Goal: Information Seeking & Learning: Learn about a topic

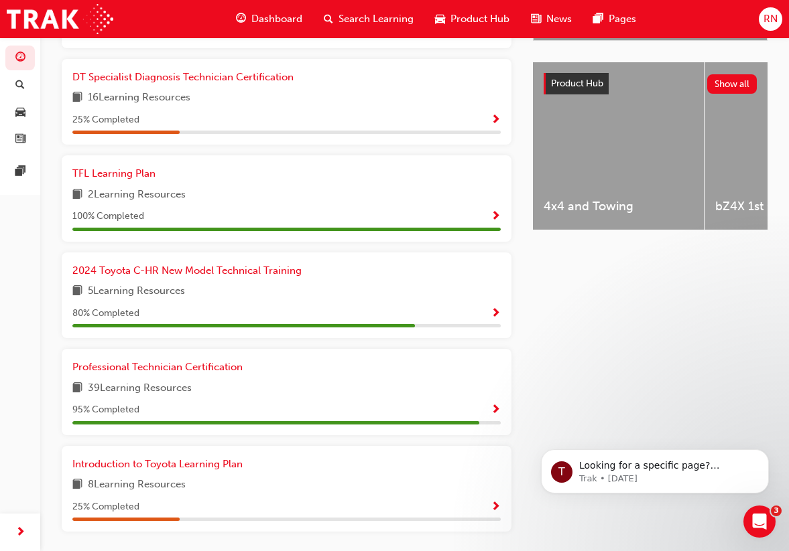
scroll to position [507, 0]
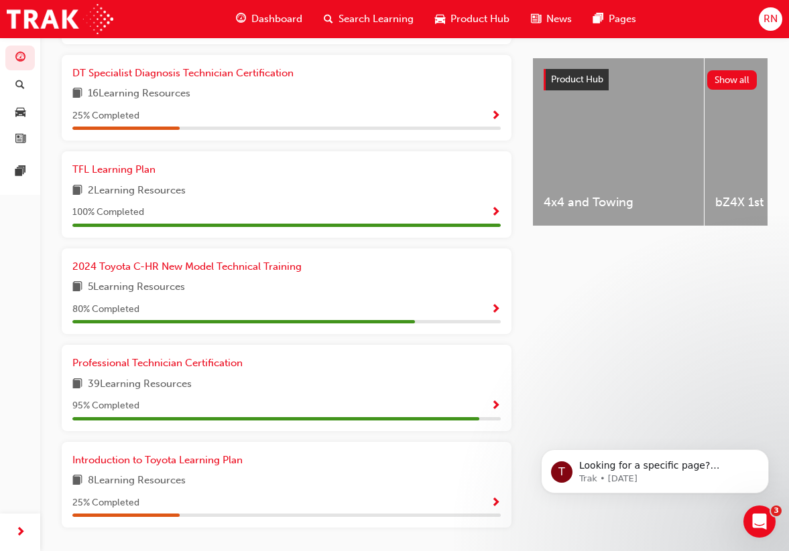
click at [396, 398] on div "95 % Completed" at bounding box center [286, 406] width 428 height 17
click at [188, 357] on span "Professional Technician Certification" at bounding box center [157, 363] width 170 height 12
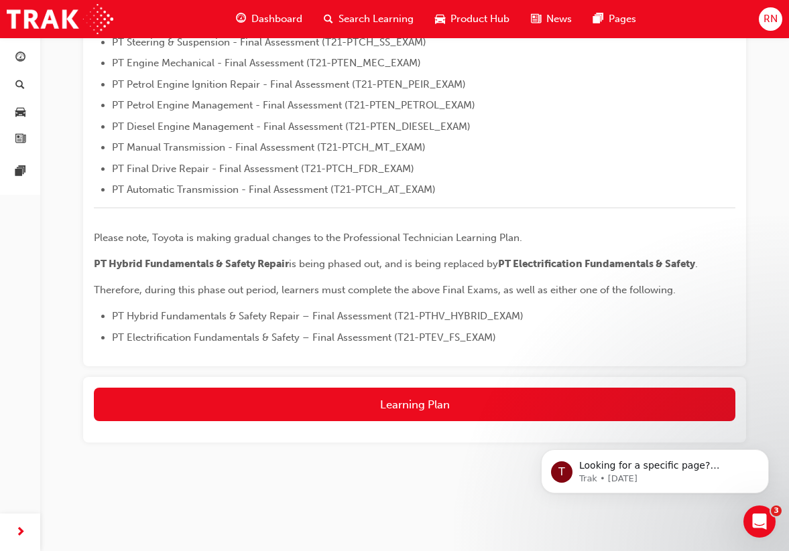
scroll to position [476, 0]
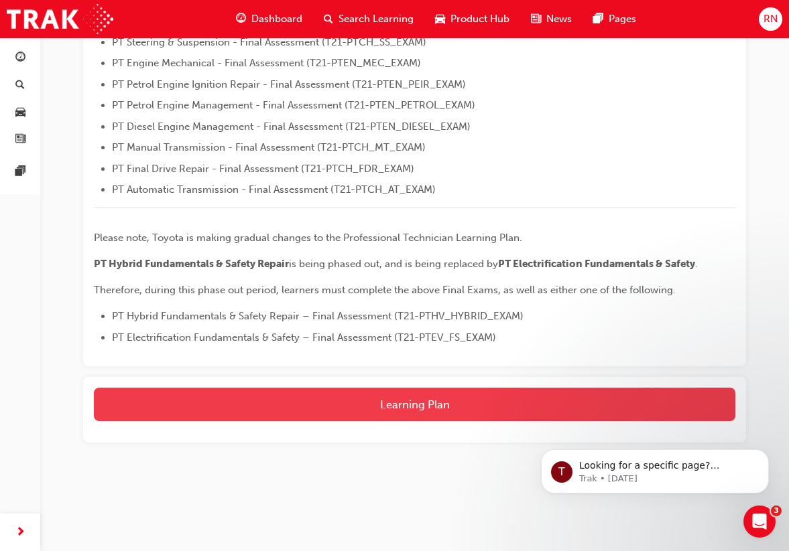
click at [383, 403] on button "Learning Plan" at bounding box center [414, 405] width 641 height 34
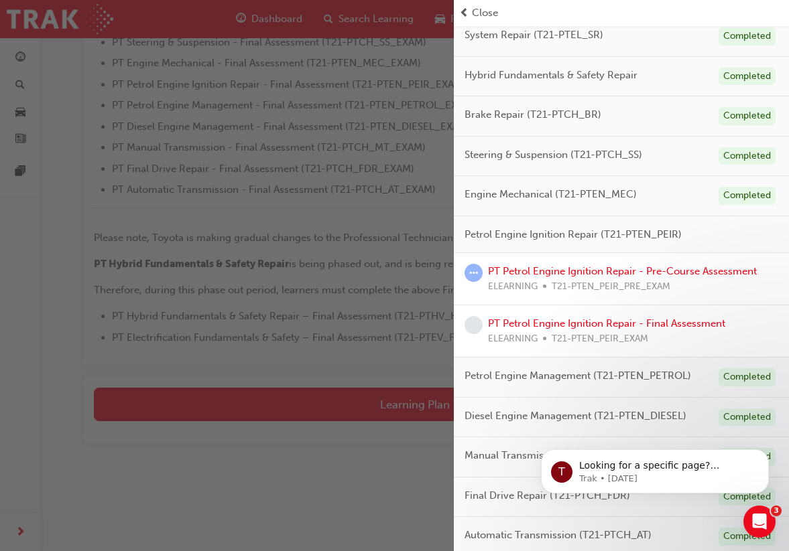
scroll to position [197, 0]
click at [586, 273] on link "PT Petrol Engine Ignition Repair - Pre-Course Assessment" at bounding box center [622, 272] width 269 height 12
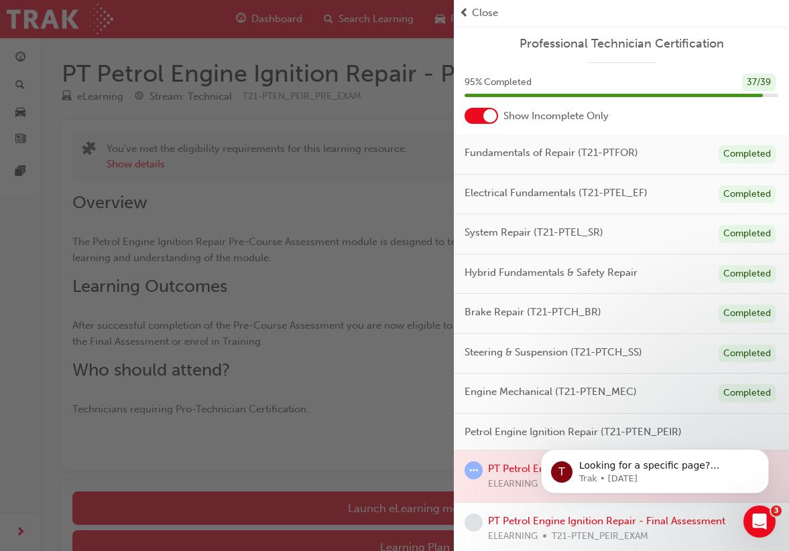
click at [432, 423] on div "button" at bounding box center [227, 275] width 454 height 551
click at [502, 88] on span "95 % Completed" at bounding box center [497, 82] width 67 height 15
click at [464, 11] on span "prev-icon" at bounding box center [464, 12] width 10 height 15
click at [482, 11] on span "Close" at bounding box center [485, 12] width 26 height 15
click at [447, 233] on div "button" at bounding box center [227, 275] width 454 height 551
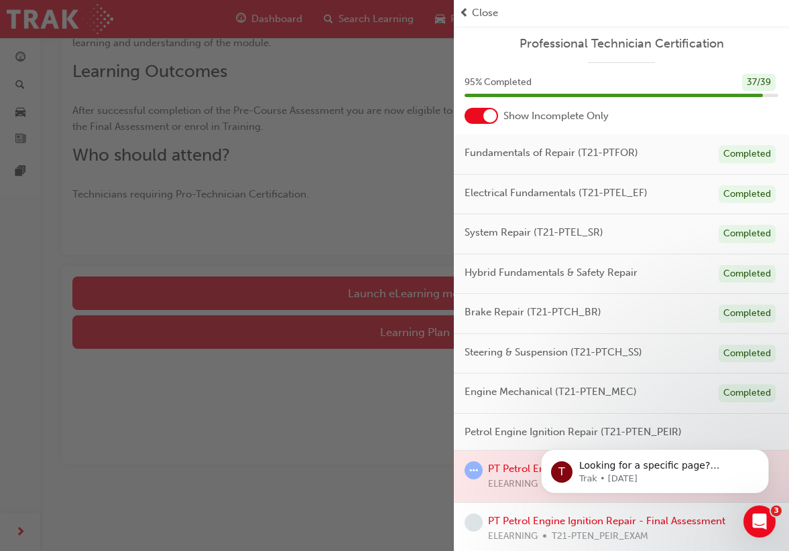
scroll to position [214, 0]
click at [348, 382] on div "button" at bounding box center [227, 275] width 454 height 551
click at [490, 460] on div at bounding box center [621, 477] width 335 height 52
click at [768, 454] on icon "Dismiss notification" at bounding box center [764, 453] width 7 height 7
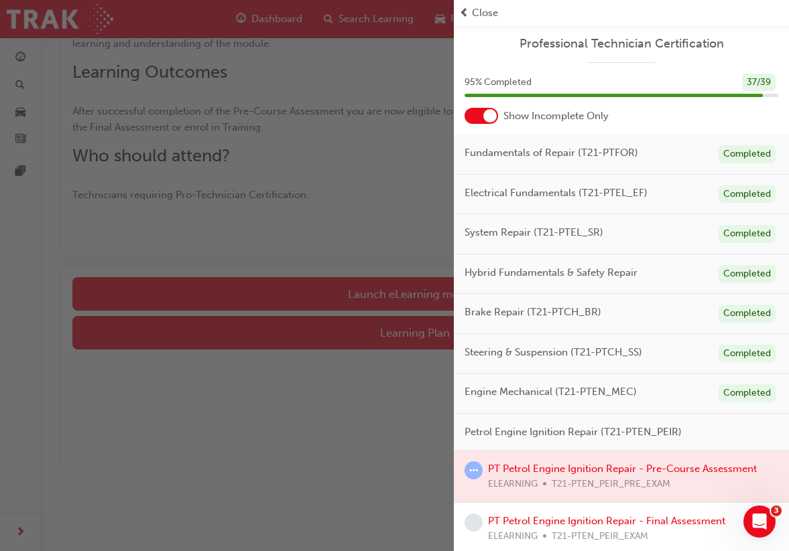
click at [490, 15] on span "Close" at bounding box center [485, 12] width 26 height 15
click at [481, 8] on span "Close" at bounding box center [485, 12] width 26 height 15
click at [466, 9] on span "prev-icon" at bounding box center [464, 12] width 10 height 15
click at [362, 447] on div "button" at bounding box center [227, 275] width 454 height 551
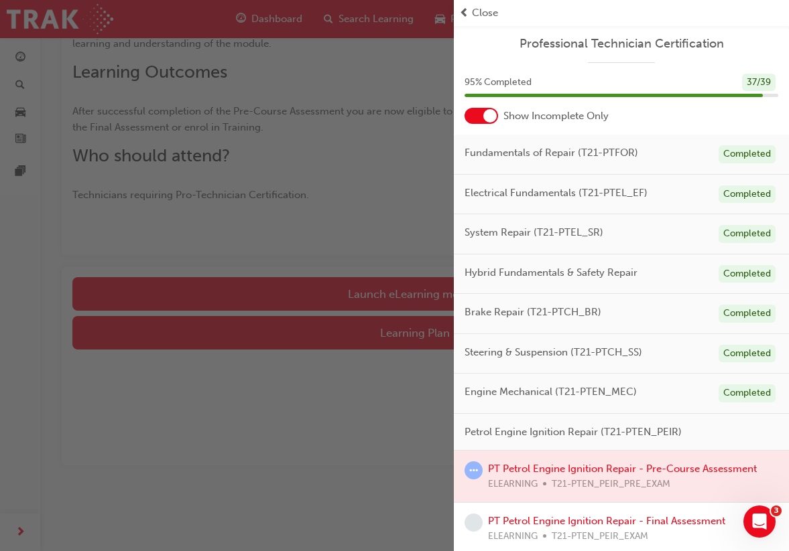
scroll to position [1, 0]
click at [598, 469] on div at bounding box center [621, 476] width 335 height 52
click at [576, 521] on link "PT Petrol Engine Ignition Repair - Final Assessment" at bounding box center [606, 521] width 237 height 12
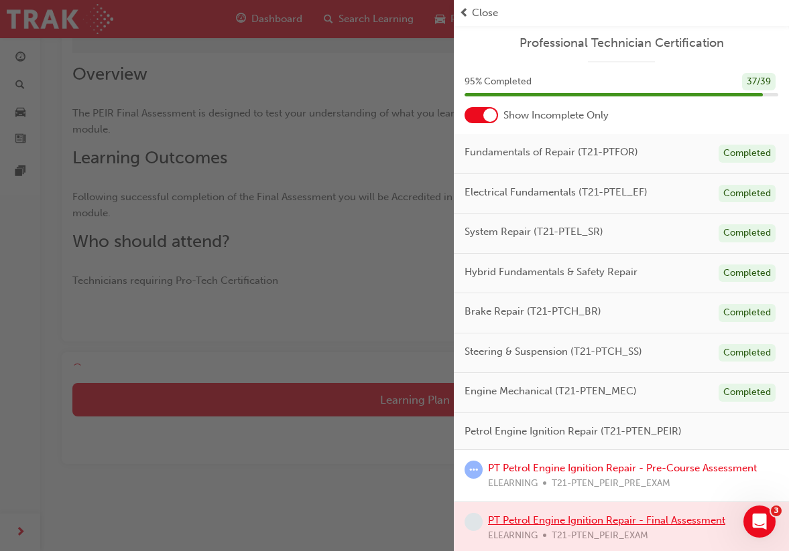
scroll to position [62, 0]
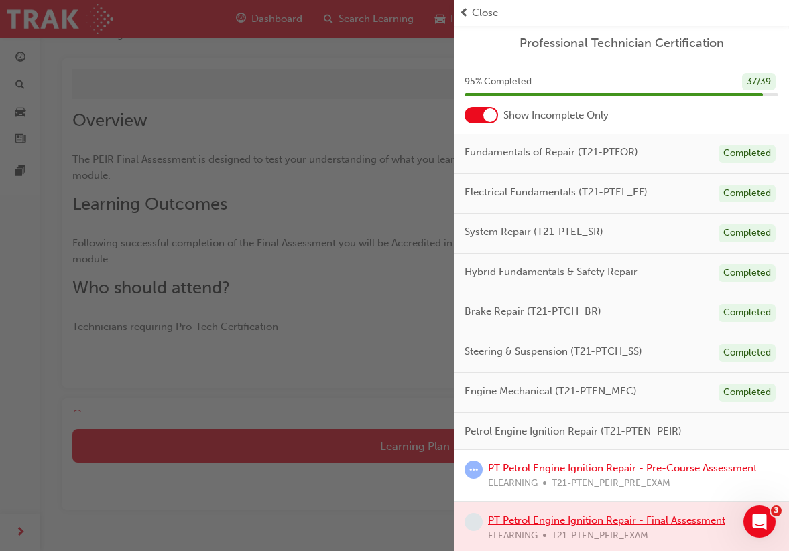
click at [576, 521] on div at bounding box center [621, 529] width 335 height 52
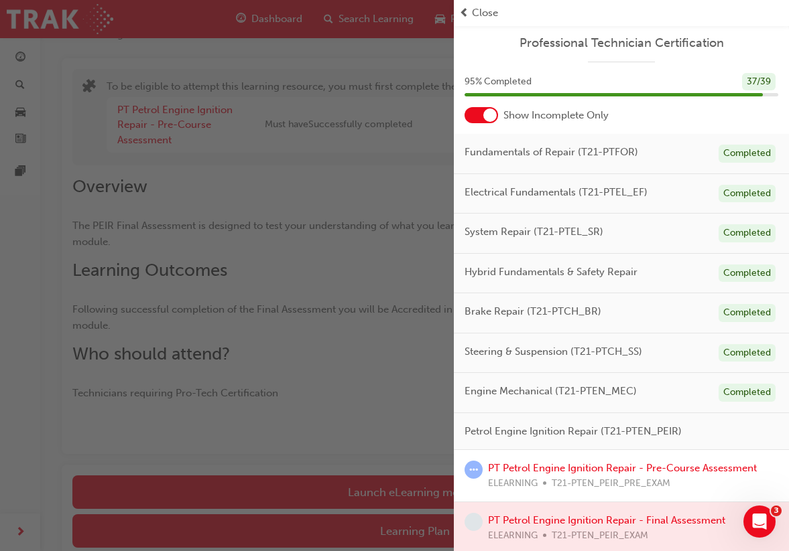
click at [416, 490] on div "button" at bounding box center [227, 275] width 454 height 551
click at [745, 507] on div "Open Intercom Messenger" at bounding box center [757, 520] width 32 height 32
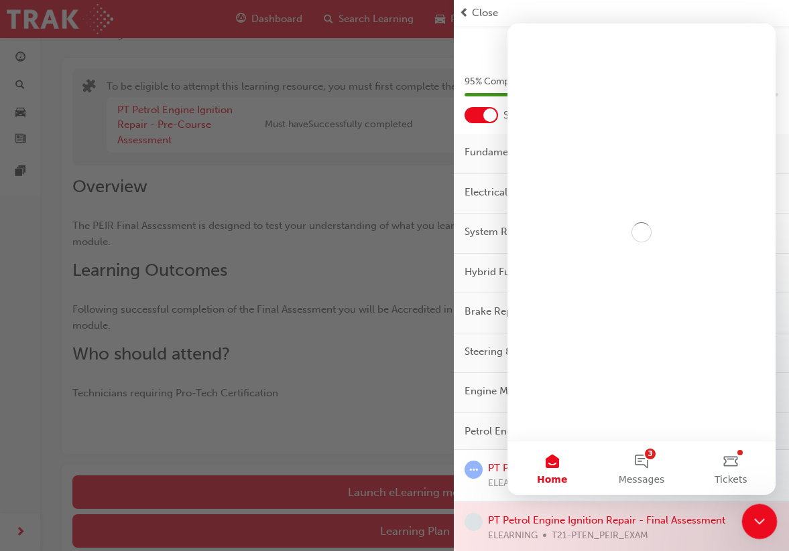
scroll to position [0, 0]
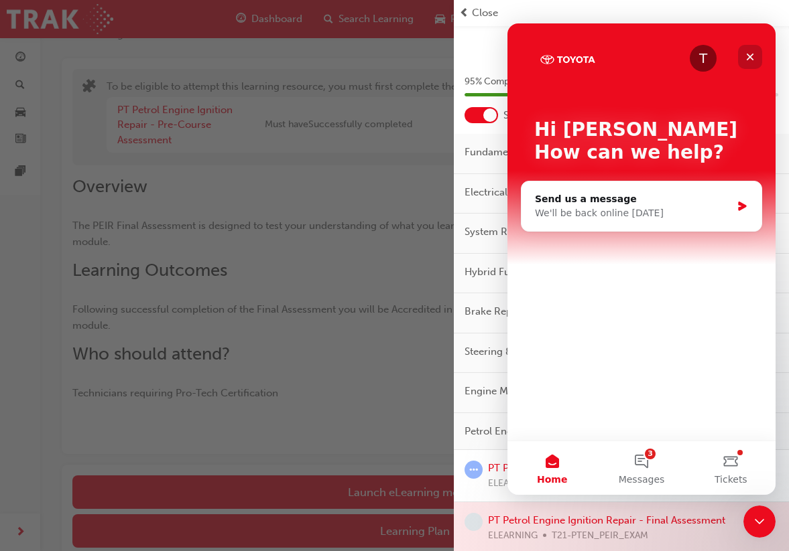
click at [750, 56] on icon "Close" at bounding box center [749, 57] width 11 height 11
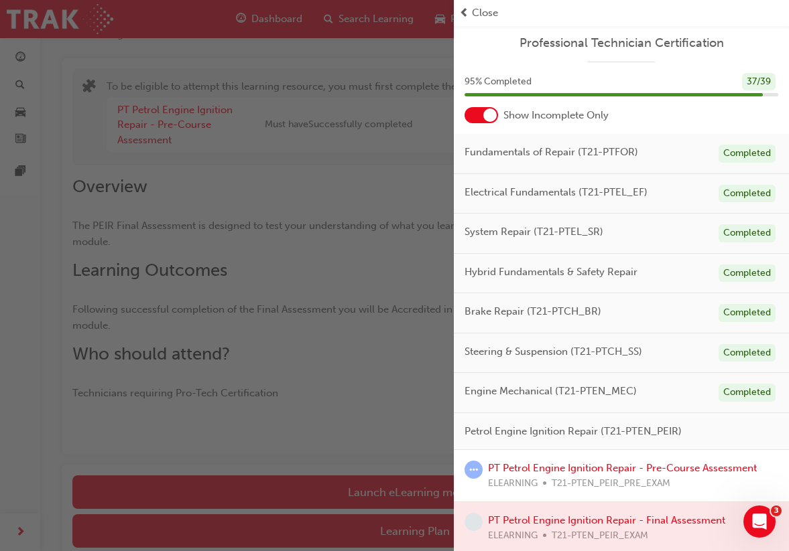
click at [484, 14] on span "Close" at bounding box center [485, 12] width 26 height 15
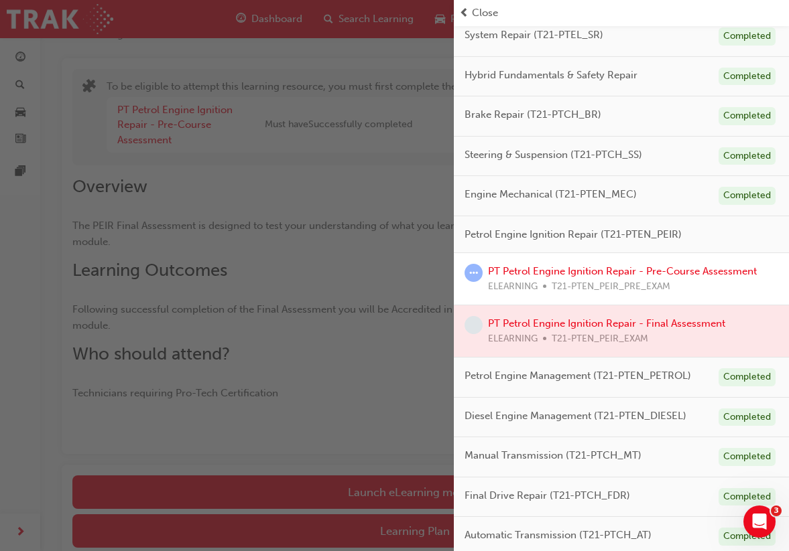
scroll to position [197, 0]
click at [557, 275] on div "PT Petrol Engine Ignition Repair - Pre-Course Assessment ELEARNING T21-PTEN_PEI…" at bounding box center [622, 280] width 269 height 30
click at [559, 266] on link "PT Petrol Engine Ignition Repair - Pre-Course Assessment" at bounding box center [622, 272] width 269 height 12
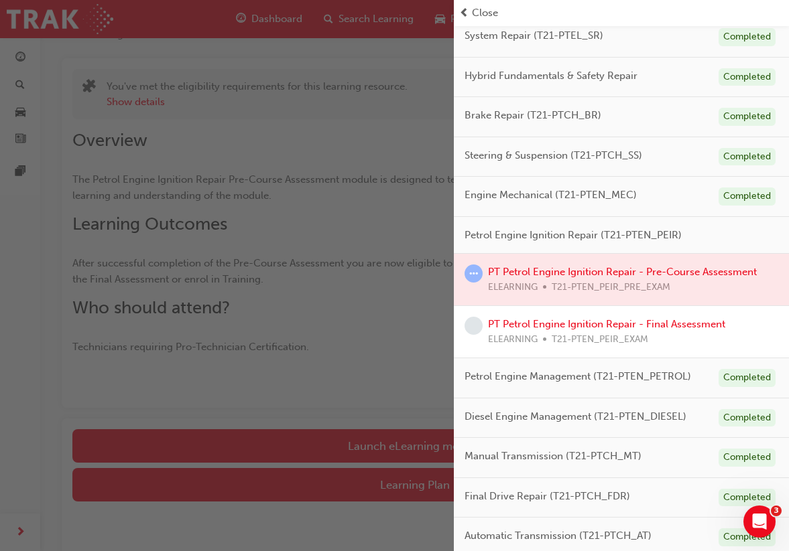
click at [315, 245] on div "button" at bounding box center [227, 275] width 454 height 551
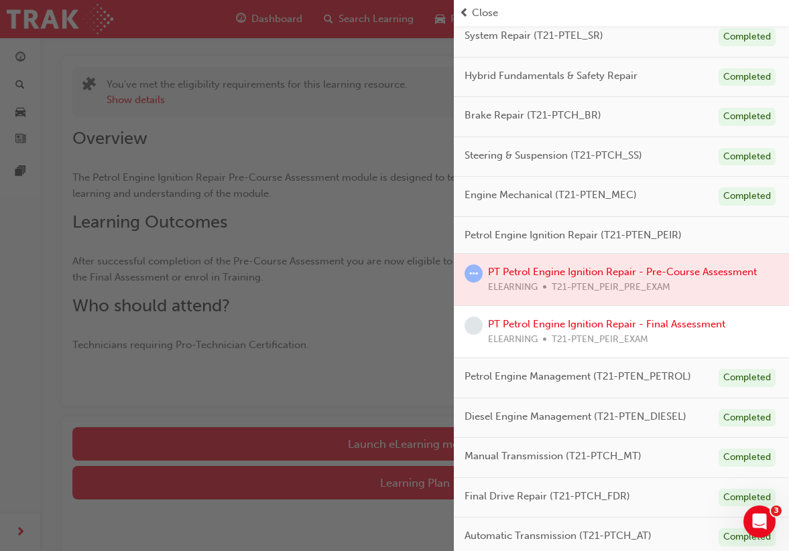
click at [464, 13] on span "prev-icon" at bounding box center [464, 12] width 10 height 15
click at [478, 14] on span "Close" at bounding box center [485, 12] width 26 height 15
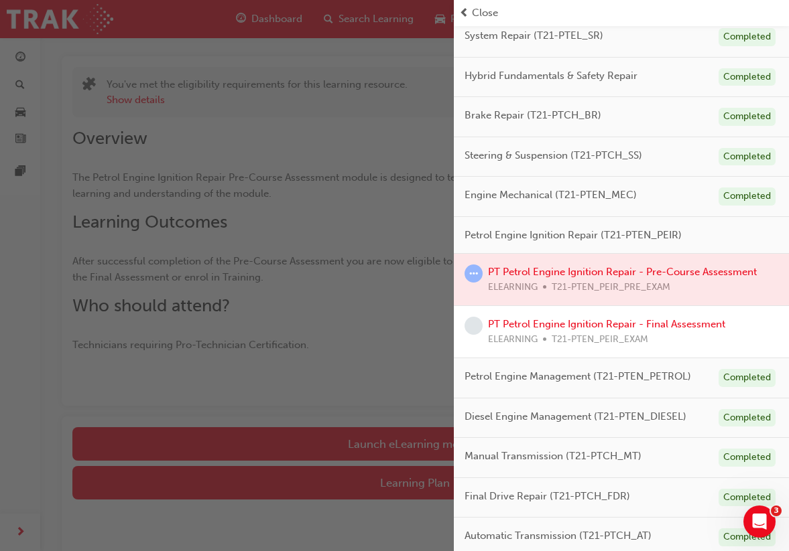
click at [478, 14] on span "Close" at bounding box center [485, 12] width 26 height 15
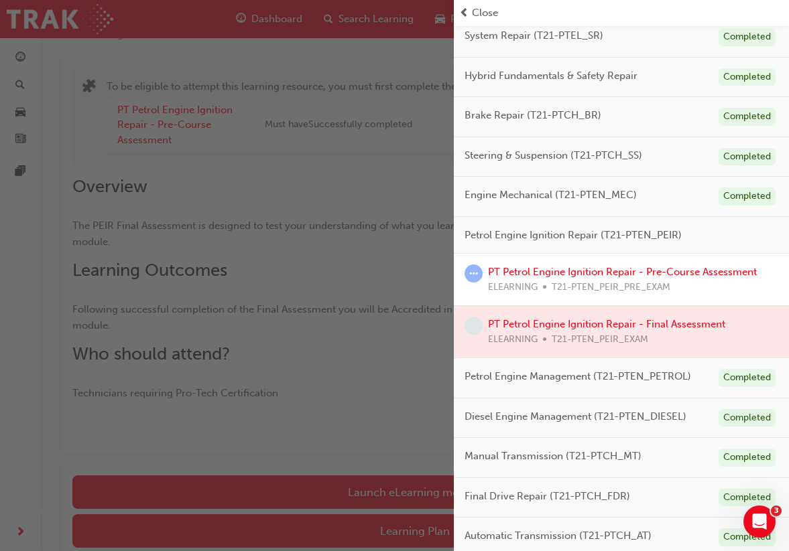
scroll to position [214, 0]
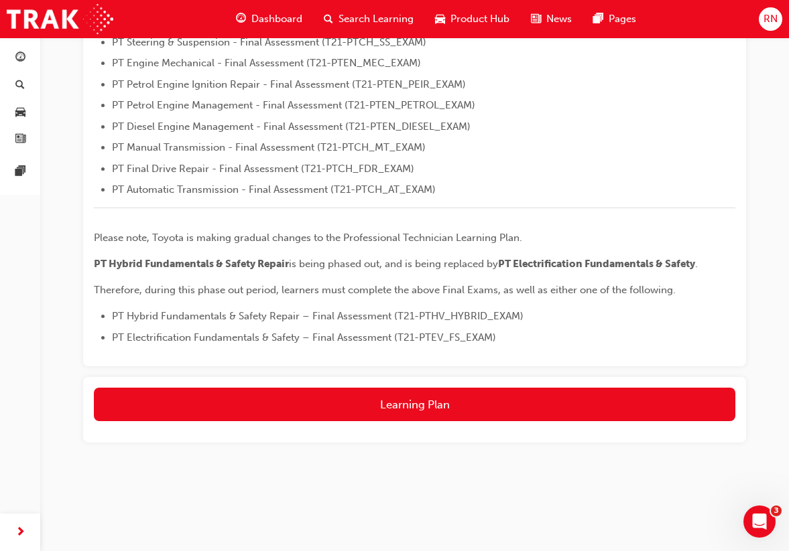
scroll to position [476, 0]
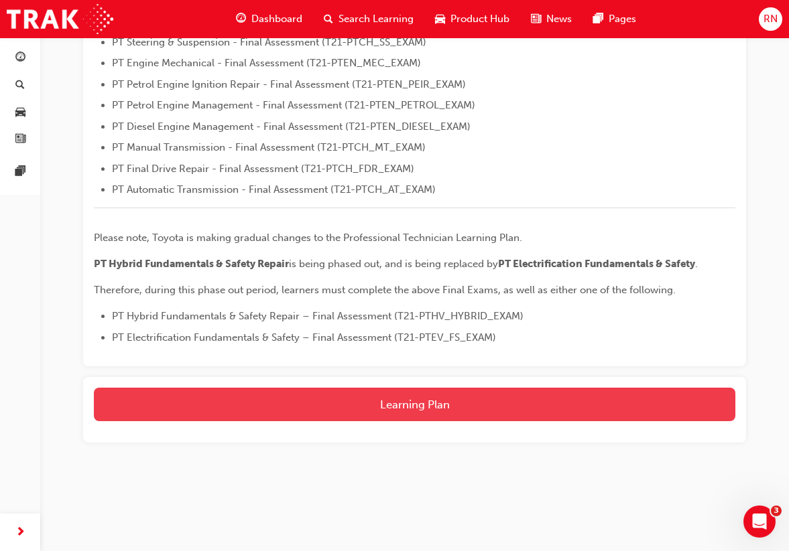
click at [407, 404] on button "Learning Plan" at bounding box center [414, 405] width 641 height 34
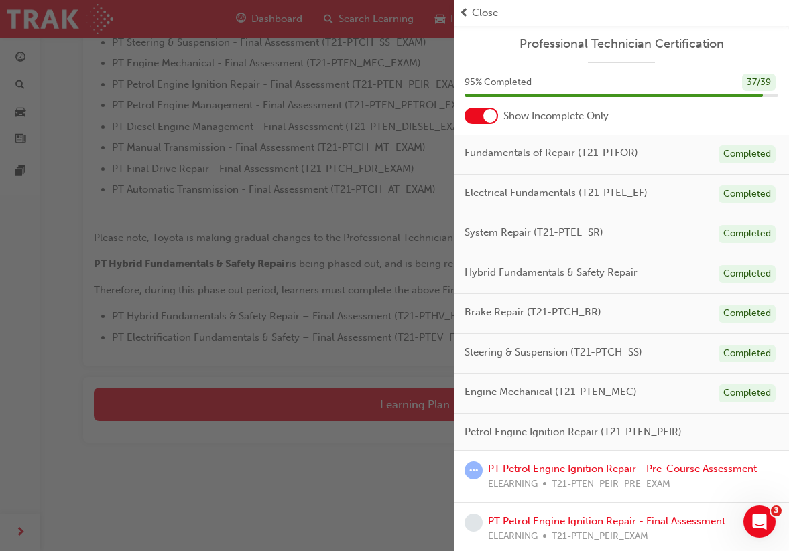
click at [509, 463] on link "PT Petrol Engine Ignition Repair - Pre-Course Assessment" at bounding box center [622, 469] width 269 height 12
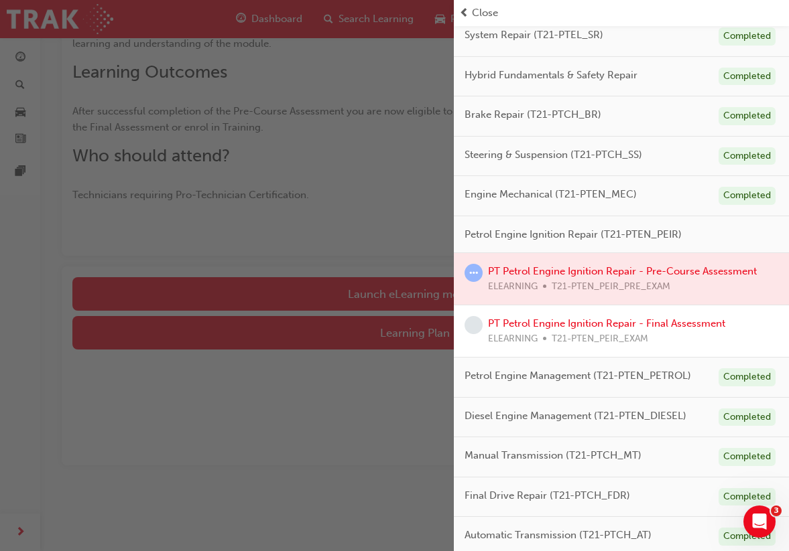
scroll to position [197, 0]
click at [437, 297] on div "button" at bounding box center [227, 275] width 454 height 551
click at [509, 318] on link "PT Petrol Engine Ignition Repair - Final Assessment" at bounding box center [606, 324] width 237 height 12
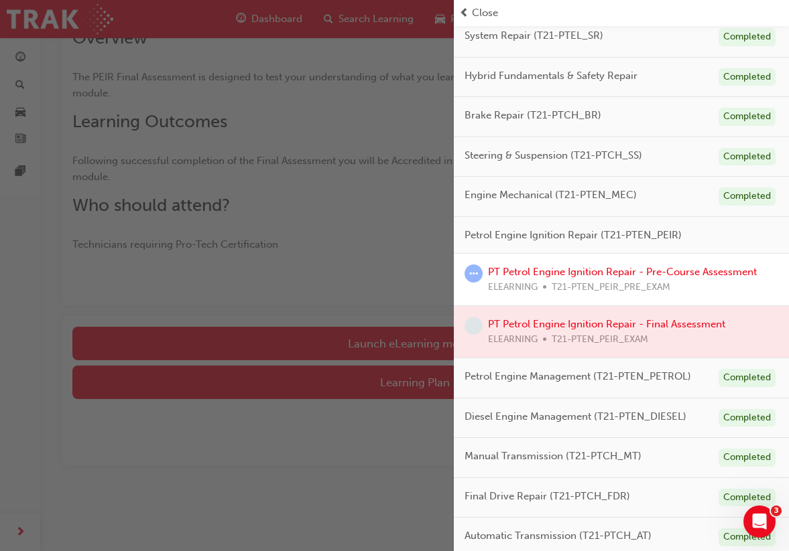
click at [307, 274] on div "button" at bounding box center [227, 275] width 454 height 551
click at [484, 15] on span "Close" at bounding box center [485, 12] width 26 height 15
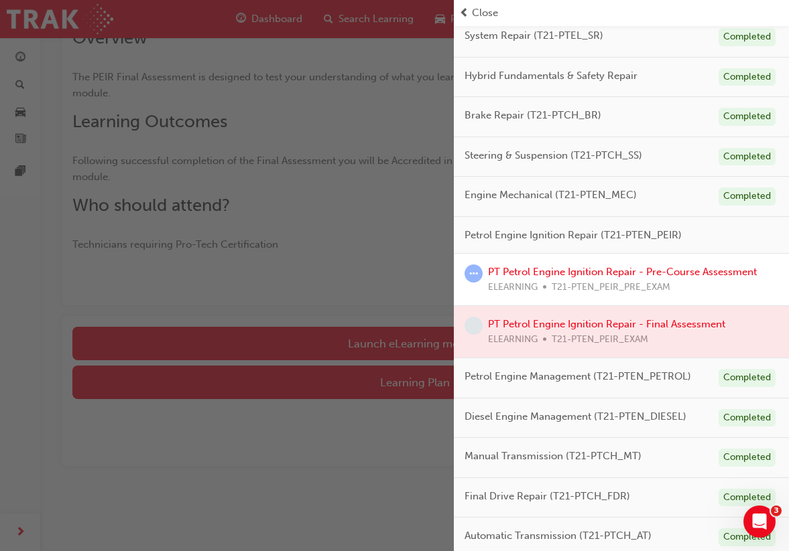
click at [650, 128] on div "Brake Repair (T21-PTCH_BR) Completed" at bounding box center [621, 117] width 335 height 40
click at [324, 341] on div "button" at bounding box center [227, 275] width 454 height 551
click at [538, 326] on div at bounding box center [621, 332] width 335 height 52
click at [553, 321] on div at bounding box center [621, 332] width 335 height 52
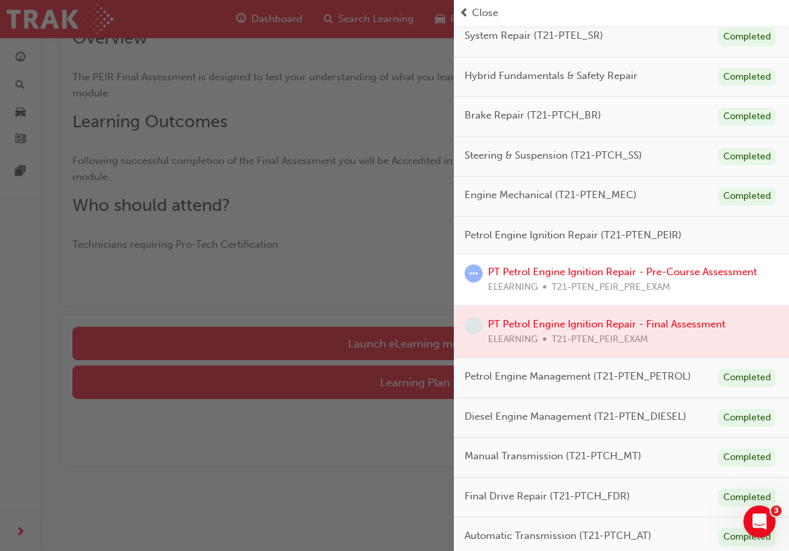
click at [553, 321] on div at bounding box center [621, 332] width 335 height 52
click at [484, 9] on span "Close" at bounding box center [485, 12] width 26 height 15
click at [529, 39] on span "System Repair (T21-PTEL_SR)" at bounding box center [533, 35] width 139 height 15
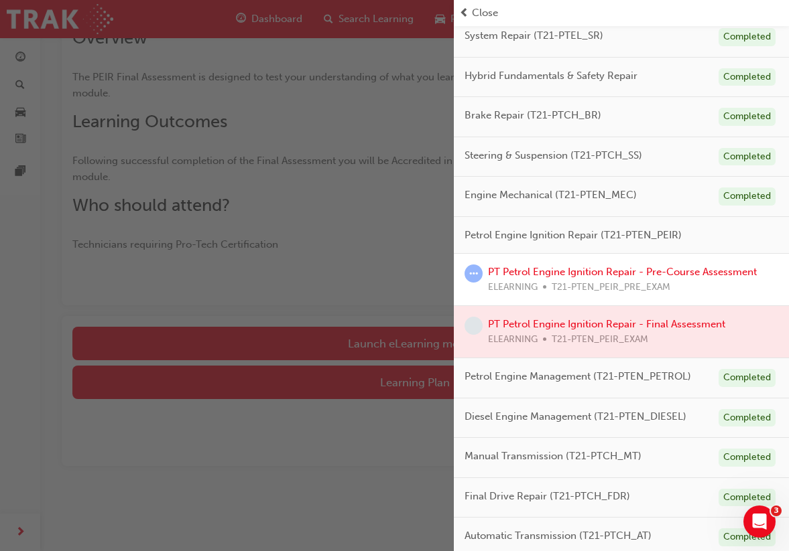
click at [498, 11] on span "Close" at bounding box center [485, 12] width 26 height 15
click at [572, 273] on link "PT Petrol Engine Ignition Repair - Pre-Course Assessment" at bounding box center [622, 272] width 269 height 12
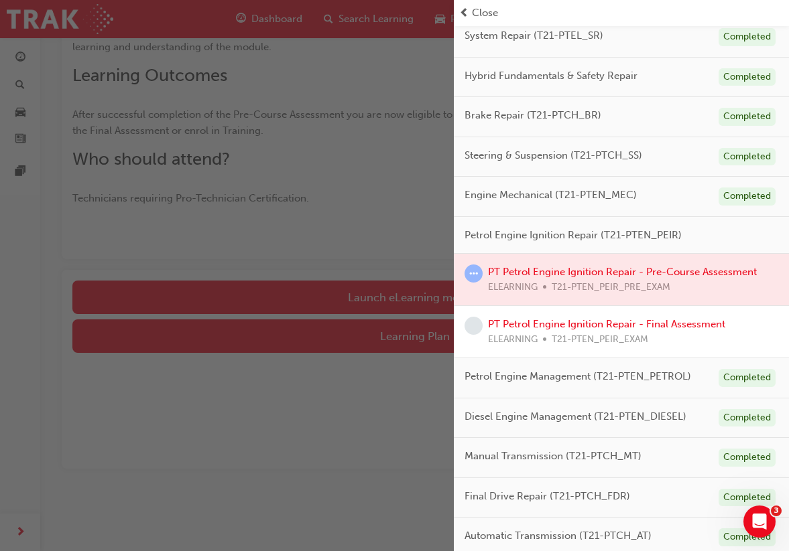
click at [383, 298] on div "button" at bounding box center [227, 275] width 454 height 551
click at [397, 298] on div "button" at bounding box center [227, 275] width 454 height 551
click at [391, 290] on div "button" at bounding box center [227, 275] width 454 height 551
click at [391, 291] on div "button" at bounding box center [227, 275] width 454 height 551
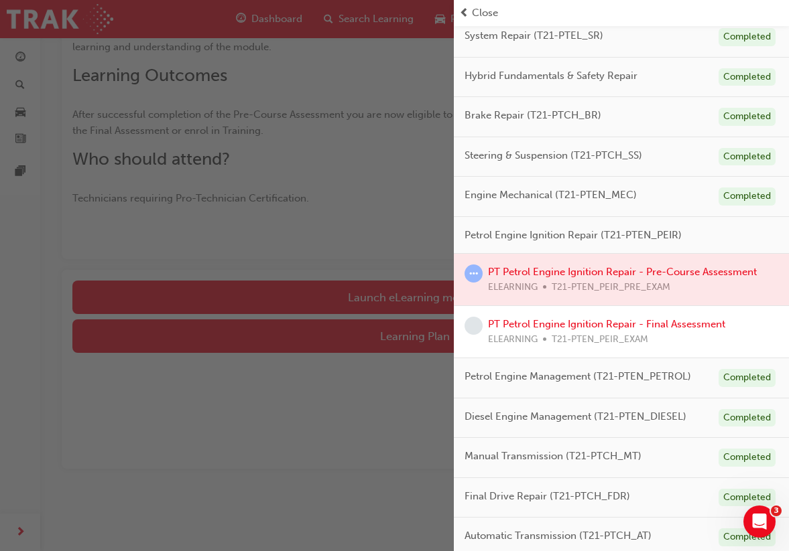
click at [391, 291] on div "button" at bounding box center [227, 275] width 454 height 551
click at [413, 296] on div "button" at bounding box center [227, 275] width 454 height 551
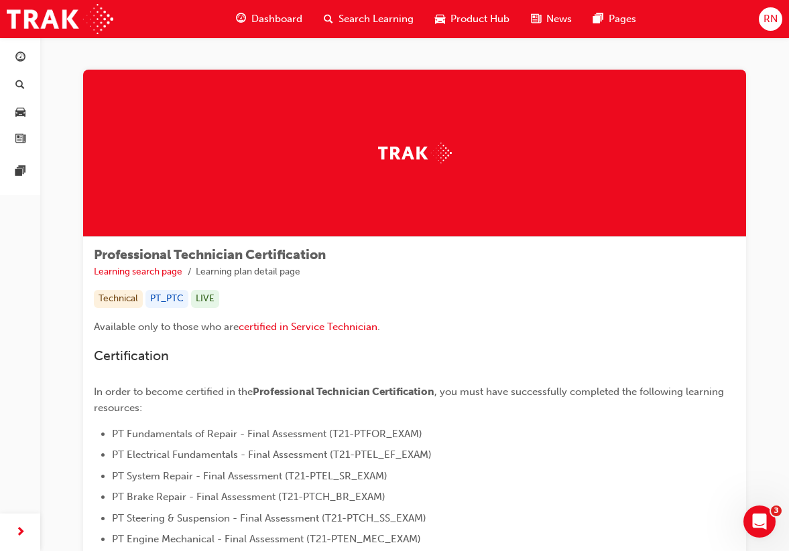
click at [769, 19] on span "RN" at bounding box center [770, 18] width 14 height 15
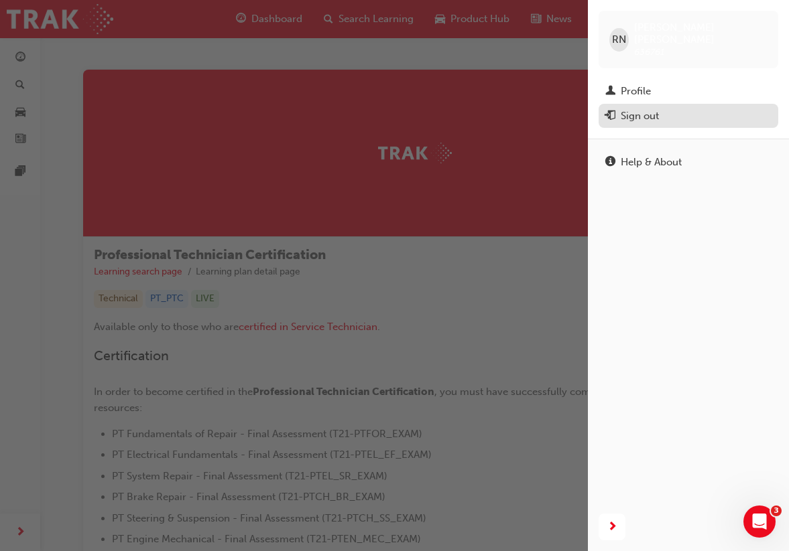
click at [649, 109] on div "Sign out" at bounding box center [639, 116] width 38 height 15
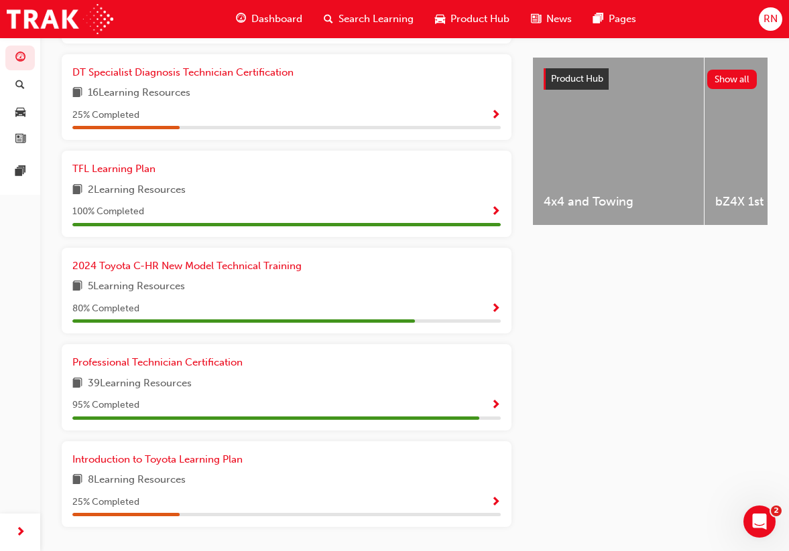
scroll to position [509, 0]
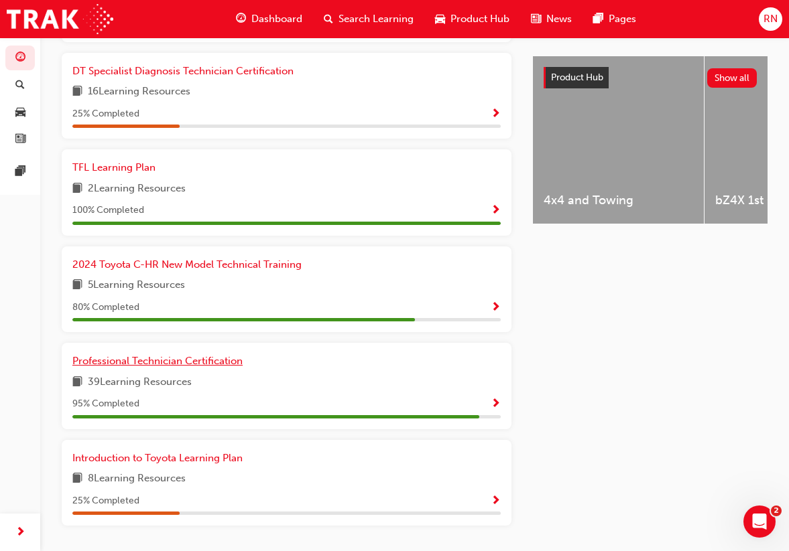
click at [235, 355] on span "Professional Technician Certification" at bounding box center [157, 361] width 170 height 12
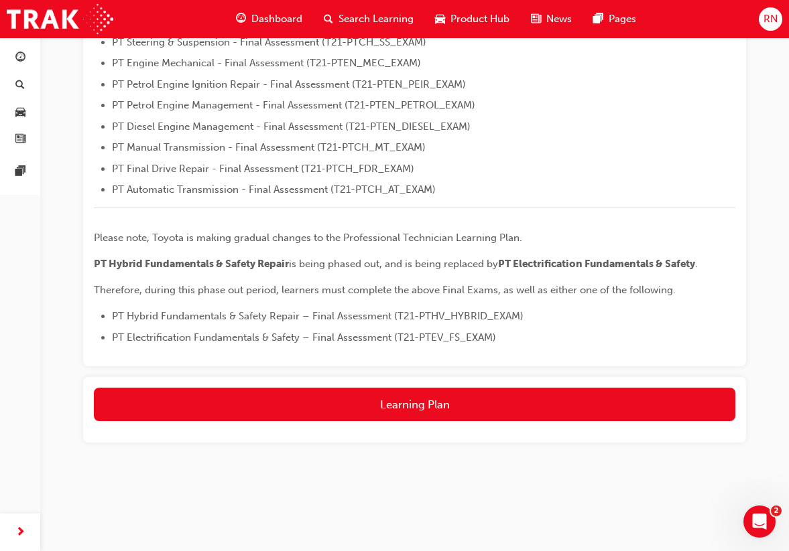
scroll to position [476, 0]
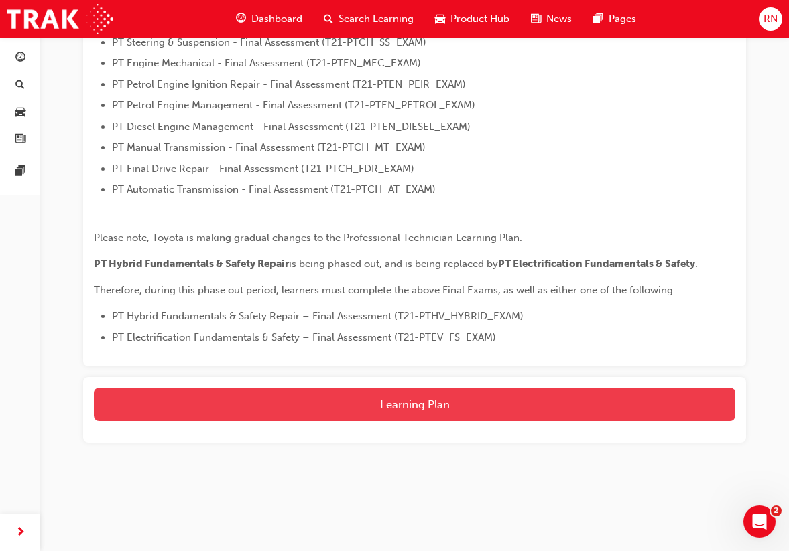
click at [496, 411] on button "Learning Plan" at bounding box center [414, 405] width 641 height 34
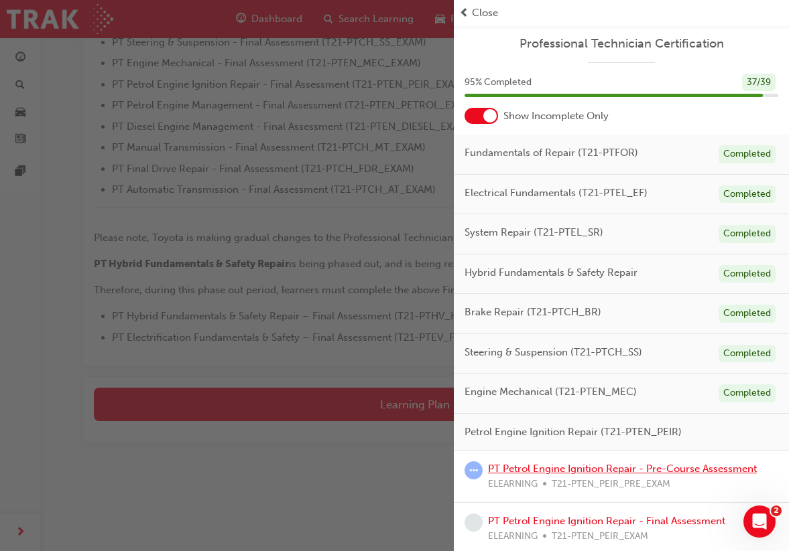
click at [533, 463] on link "PT Petrol Engine Ignition Repair - Pre-Course Assessment" at bounding box center [622, 469] width 269 height 12
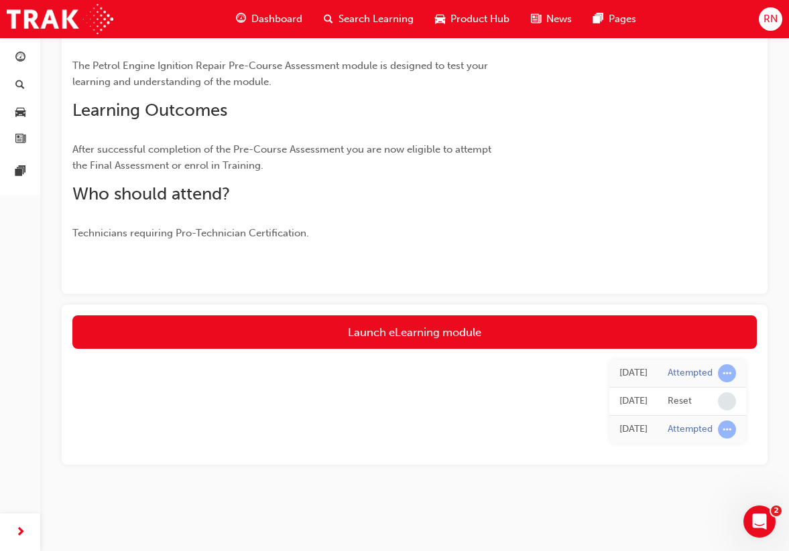
scroll to position [176, 0]
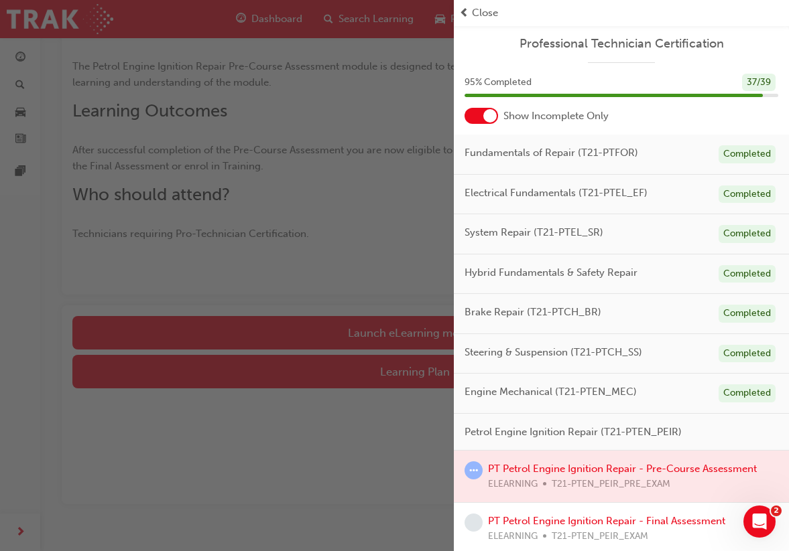
click at [487, 18] on span "Close" at bounding box center [485, 12] width 26 height 15
click at [483, 5] on span "Close" at bounding box center [485, 12] width 26 height 15
click at [540, 515] on link "PT Petrol Engine Ignition Repair - Final Assessment" at bounding box center [606, 521] width 237 height 12
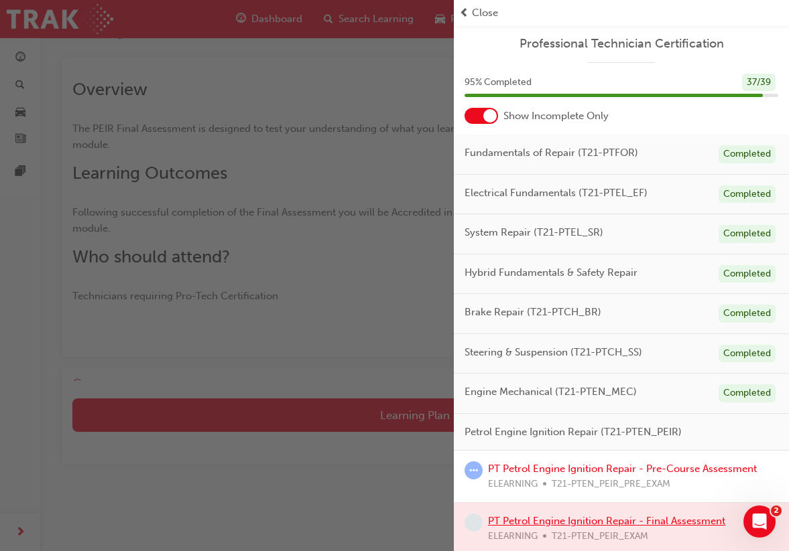
scroll to position [62, 0]
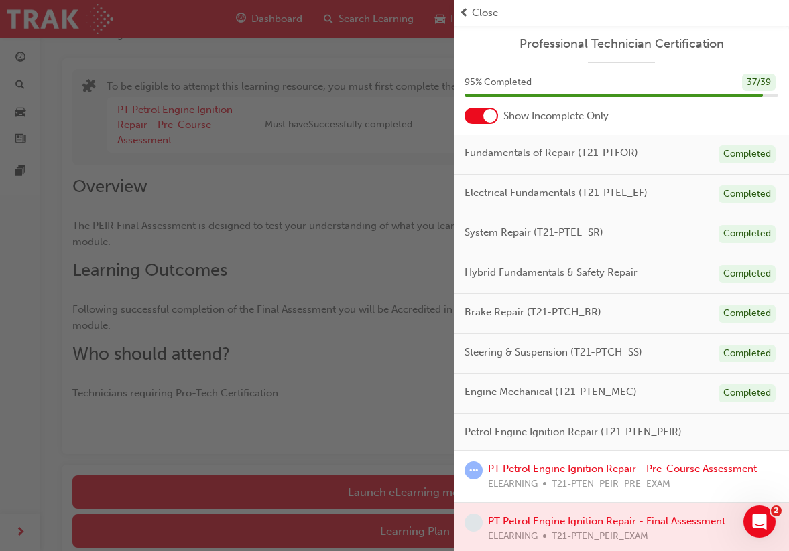
click at [485, 7] on span "Close" at bounding box center [485, 12] width 26 height 15
click at [468, 9] on span "prev-icon" at bounding box center [464, 12] width 10 height 15
click at [393, 47] on div "button" at bounding box center [227, 275] width 454 height 551
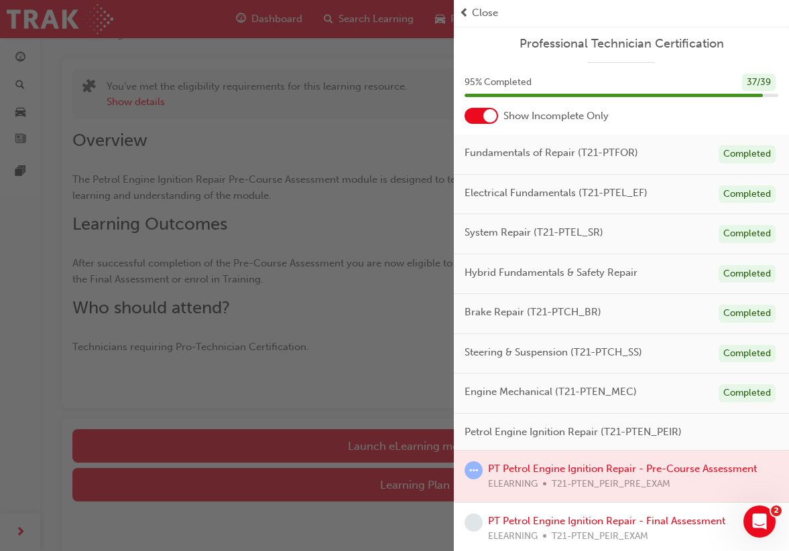
scroll to position [176, 0]
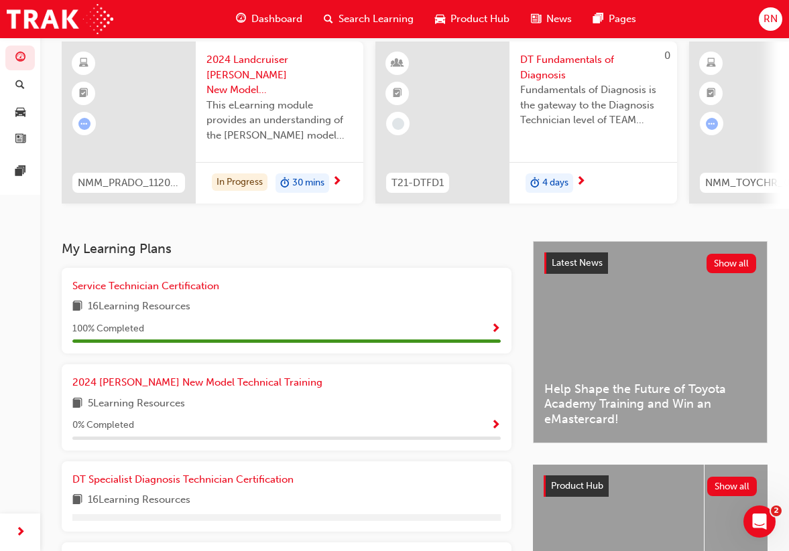
scroll to position [101, 0]
click at [236, 381] on span "2024 [PERSON_NAME] New Model Technical Training" at bounding box center [197, 382] width 250 height 12
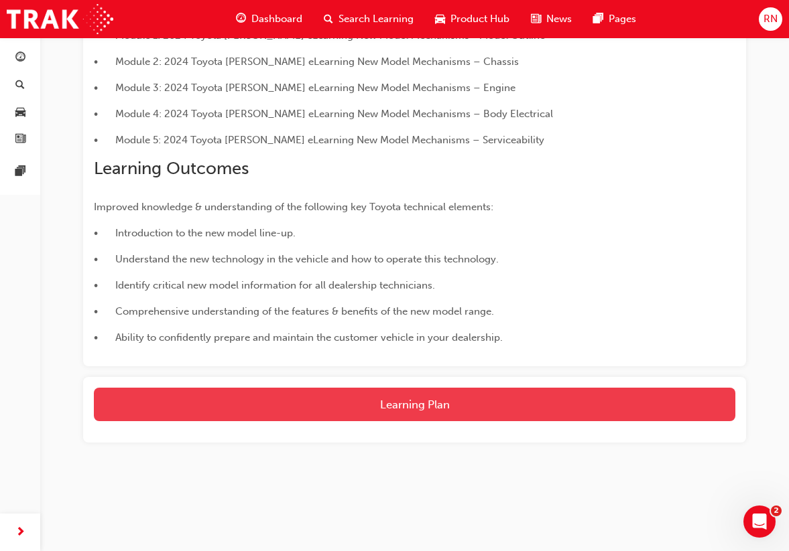
scroll to position [334, 0]
click at [278, 399] on button "Learning Plan" at bounding box center [414, 405] width 641 height 34
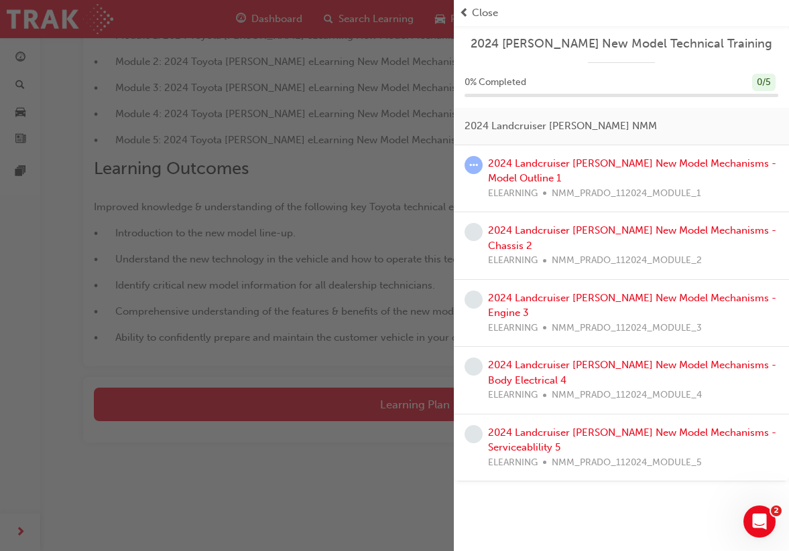
click at [524, 168] on div "2024 Landcruiser Prado New Model Mechanisms - Model Outline 1 ELEARNING NMM_PRA…" at bounding box center [633, 179] width 290 height 46
click at [524, 163] on link "2024 Landcruiser [PERSON_NAME] New Model Mechanisms - Model Outline 1" at bounding box center [632, 170] width 288 height 27
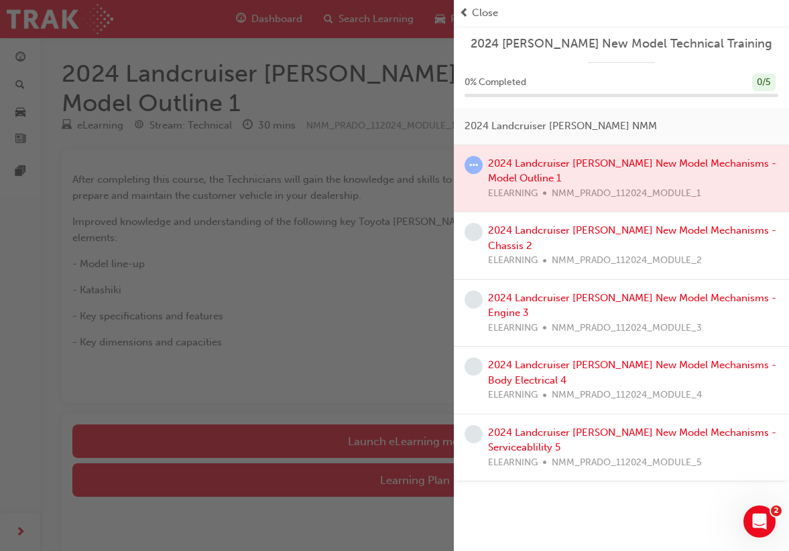
click at [391, 425] on div "button" at bounding box center [227, 275] width 454 height 551
click at [530, 166] on div at bounding box center [621, 178] width 335 height 67
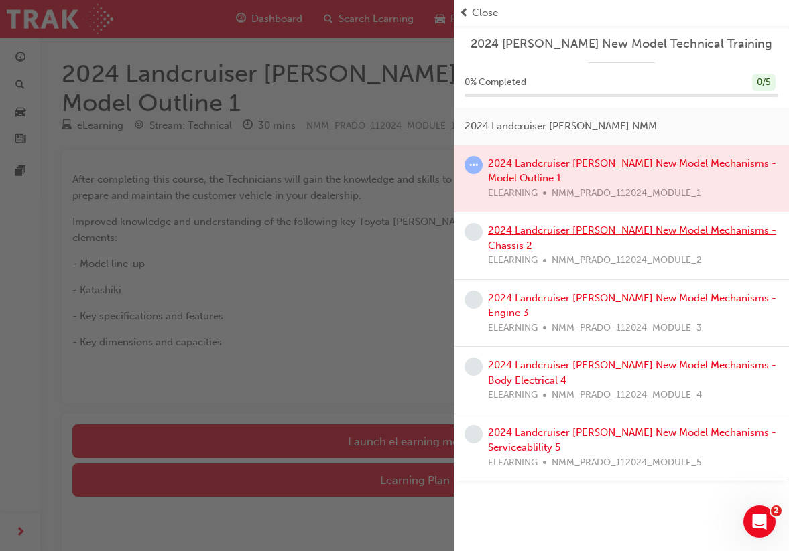
click at [500, 230] on link "2024 Landcruiser Prado New Model Mechanisms - Chassis 2" at bounding box center [632, 237] width 288 height 27
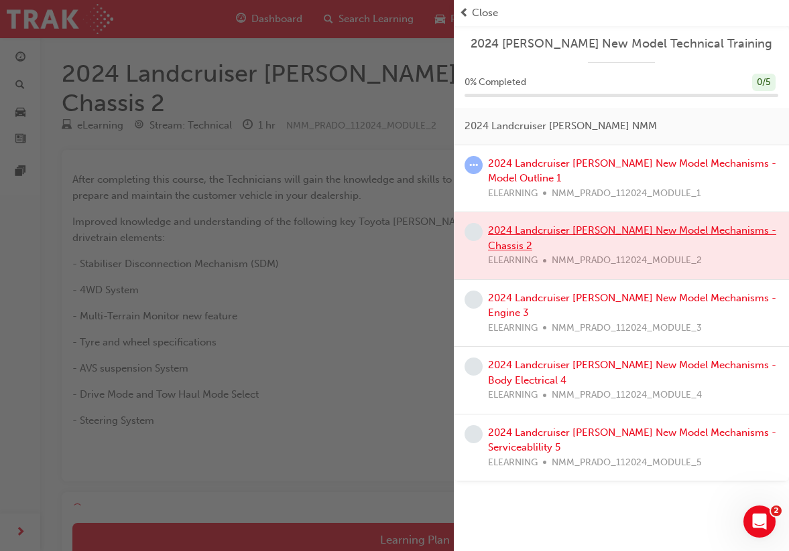
click at [500, 230] on div at bounding box center [621, 245] width 335 height 67
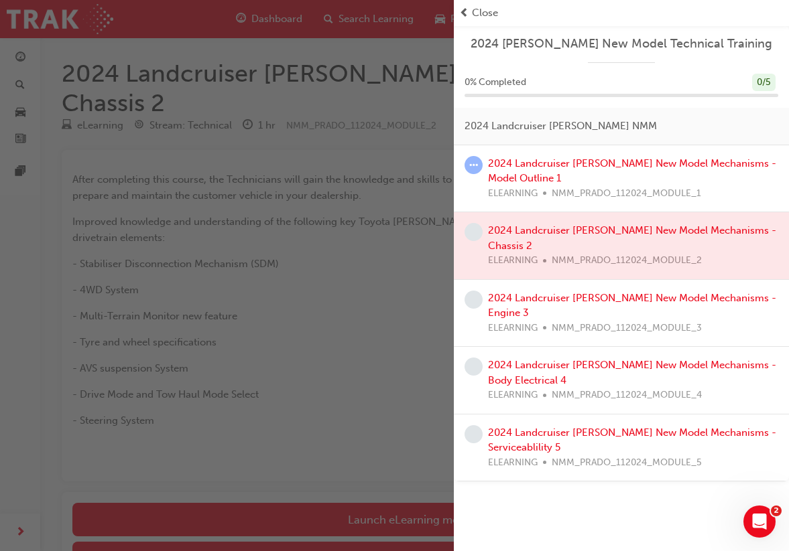
click at [484, 15] on span "Close" at bounding box center [485, 12] width 26 height 15
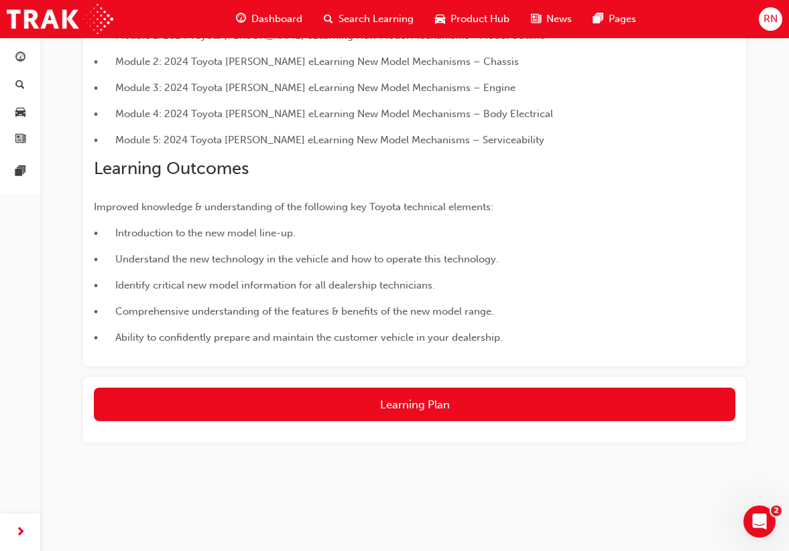
scroll to position [334, 0]
click at [774, 19] on span "RN" at bounding box center [770, 18] width 14 height 15
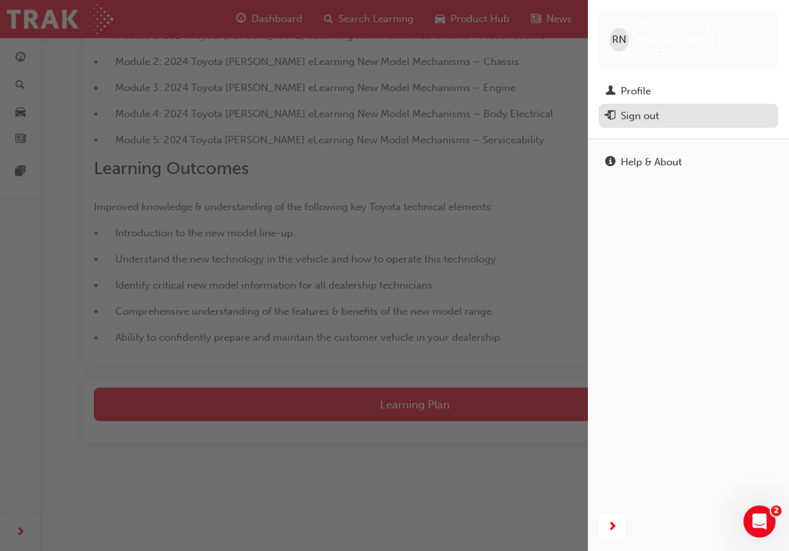
click at [650, 109] on div "Sign out" at bounding box center [639, 116] width 38 height 15
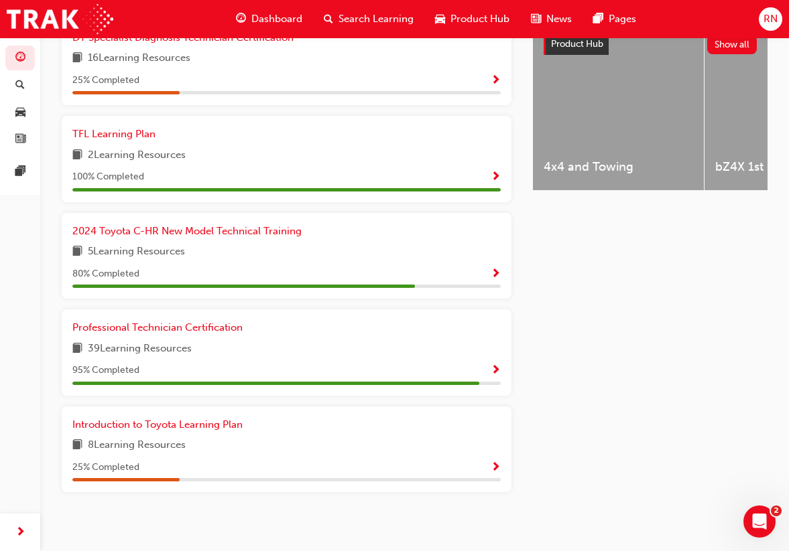
scroll to position [541, 0]
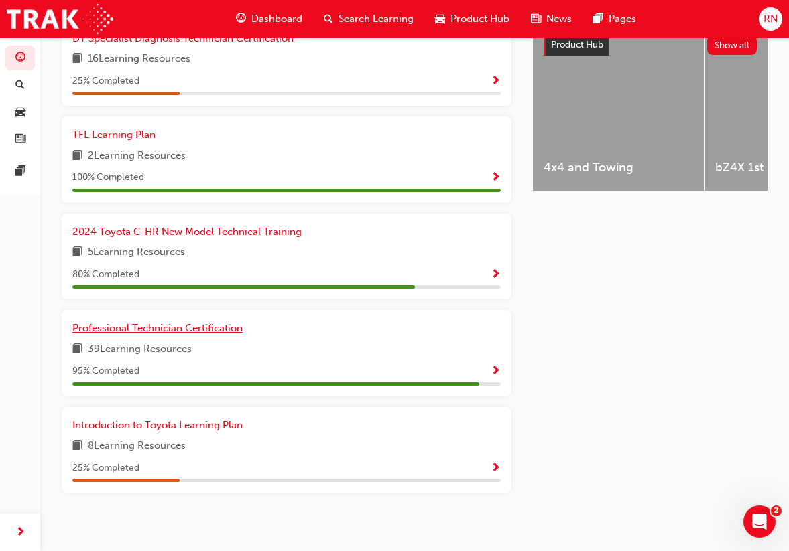
click at [220, 322] on span "Professional Technician Certification" at bounding box center [157, 328] width 170 height 12
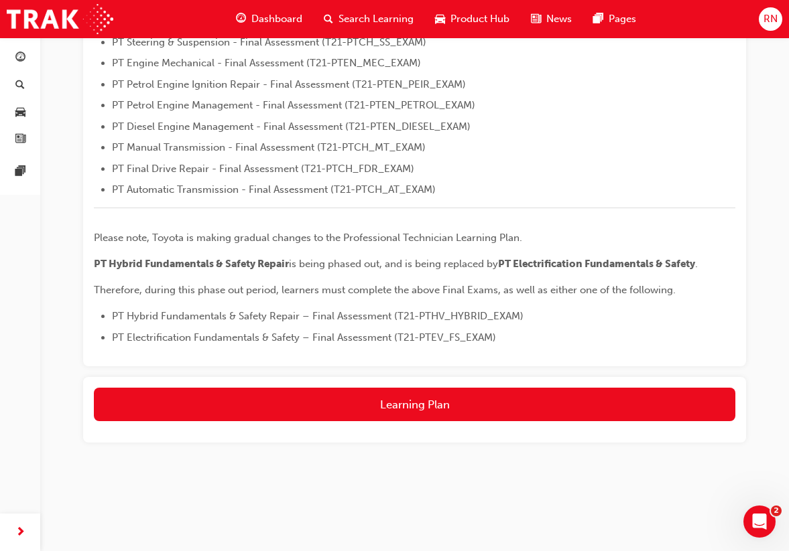
scroll to position [476, 0]
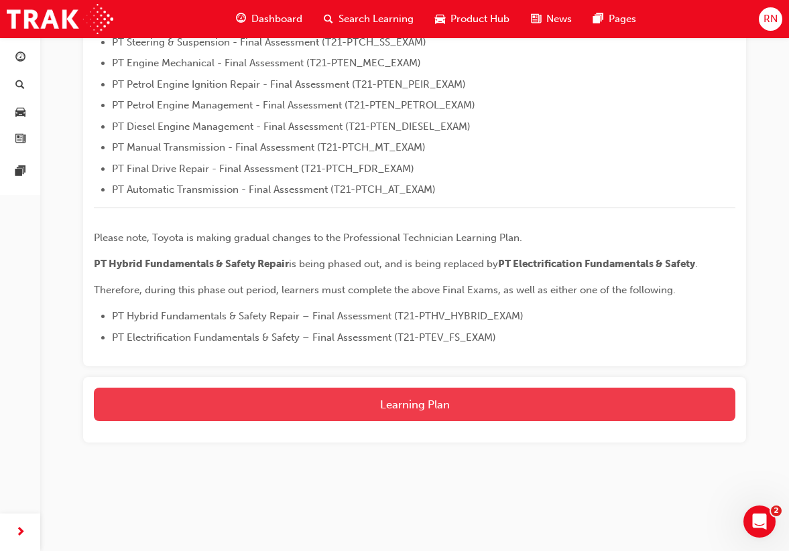
click at [393, 405] on button "Learning Plan" at bounding box center [414, 405] width 641 height 34
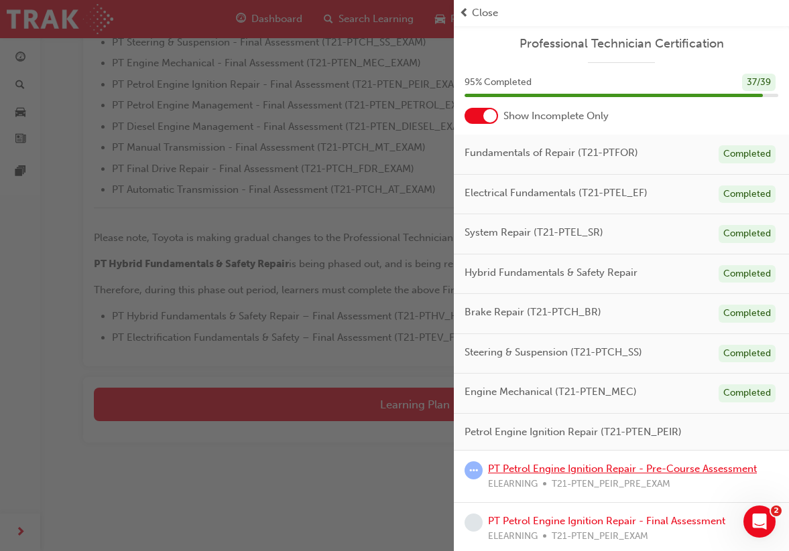
click at [535, 465] on link "PT Petrol Engine Ignition Repair - Pre-Course Assessment" at bounding box center [622, 469] width 269 height 12
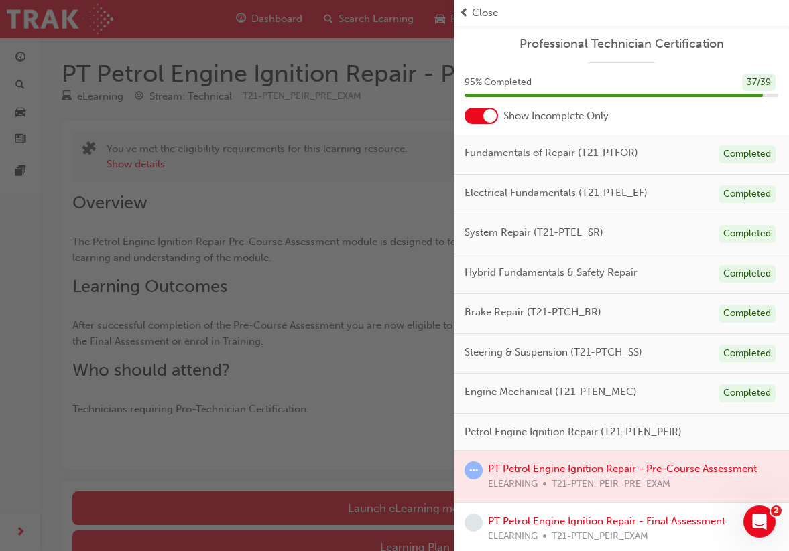
click at [479, 115] on div at bounding box center [481, 116] width 34 height 16
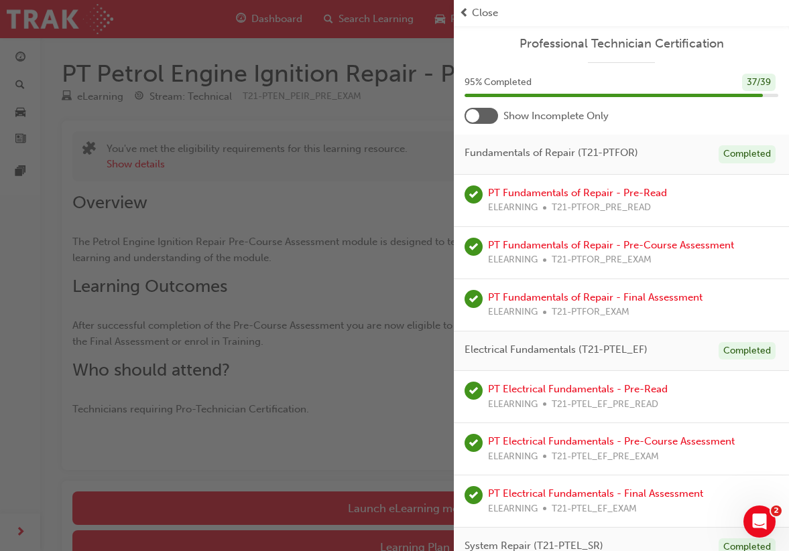
click at [428, 452] on div "button" at bounding box center [227, 275] width 454 height 551
click at [462, 11] on span "prev-icon" at bounding box center [464, 12] width 10 height 15
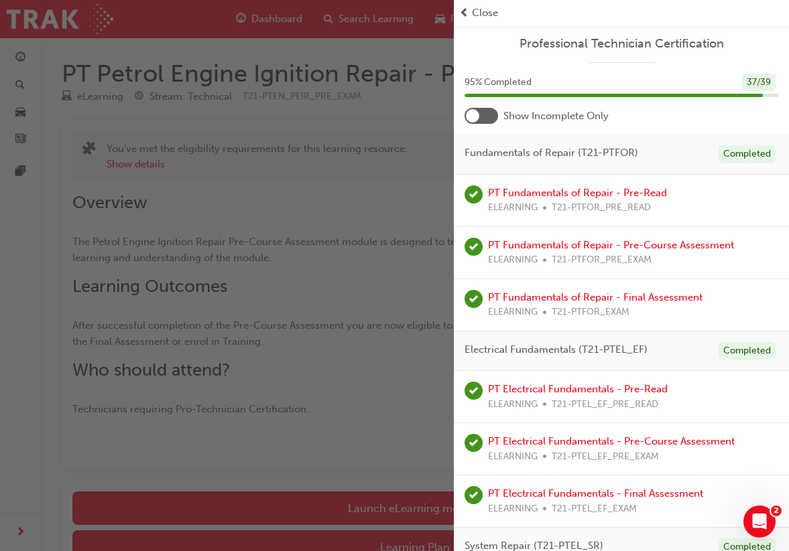
drag, startPoint x: 462, startPoint y: 11, endPoint x: 566, endPoint y: 2, distance: 103.6
click at [566, 2] on div "Close" at bounding box center [621, 13] width 335 height 26
click at [459, 60] on div "Professional Technician Certification" at bounding box center [621, 49] width 335 height 27
drag, startPoint x: 459, startPoint y: 60, endPoint x: 635, endPoint y: 64, distance: 176.3
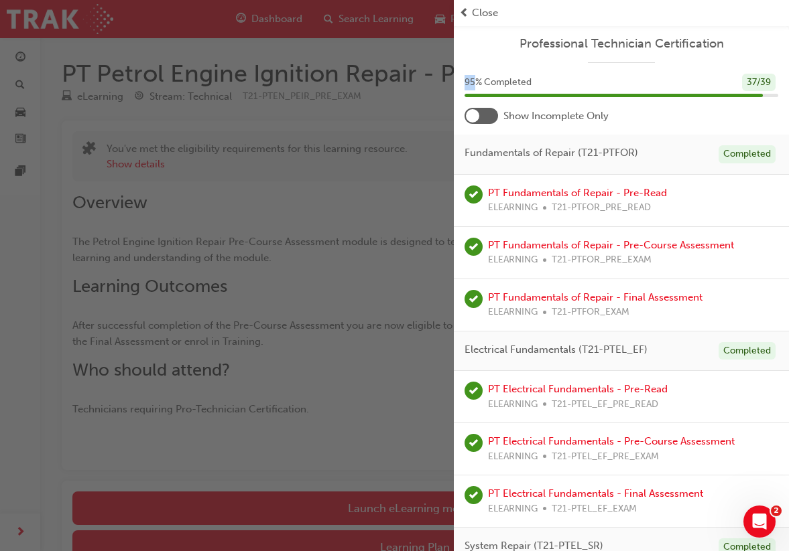
click at [142, 502] on div "button" at bounding box center [227, 275] width 454 height 551
drag, startPoint x: 142, startPoint y: 502, endPoint x: 139, endPoint y: 508, distance: 6.9
click at [141, 503] on div "button" at bounding box center [227, 275] width 454 height 551
click at [463, 11] on span "prev-icon" at bounding box center [464, 12] width 10 height 15
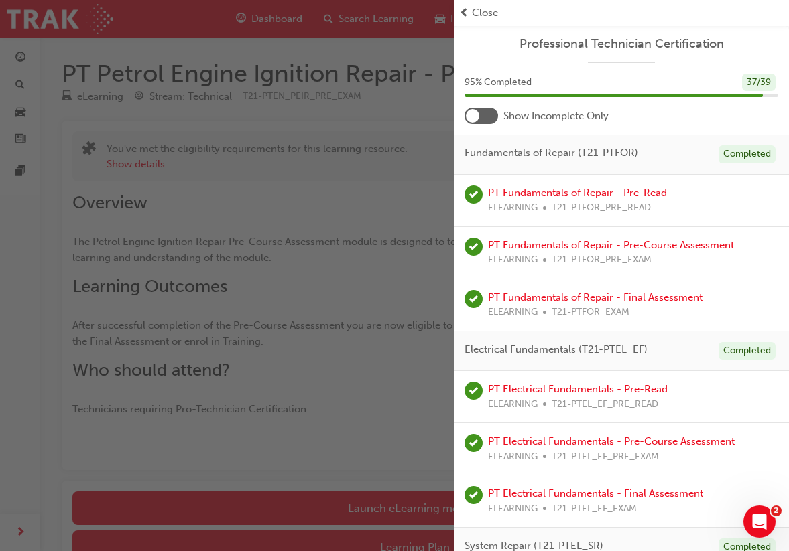
click at [490, 119] on div at bounding box center [481, 116] width 34 height 16
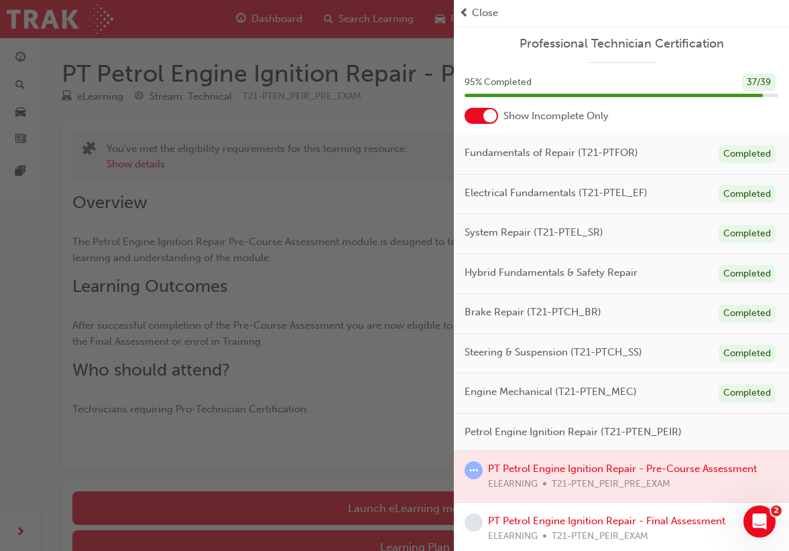
scroll to position [-1, 0]
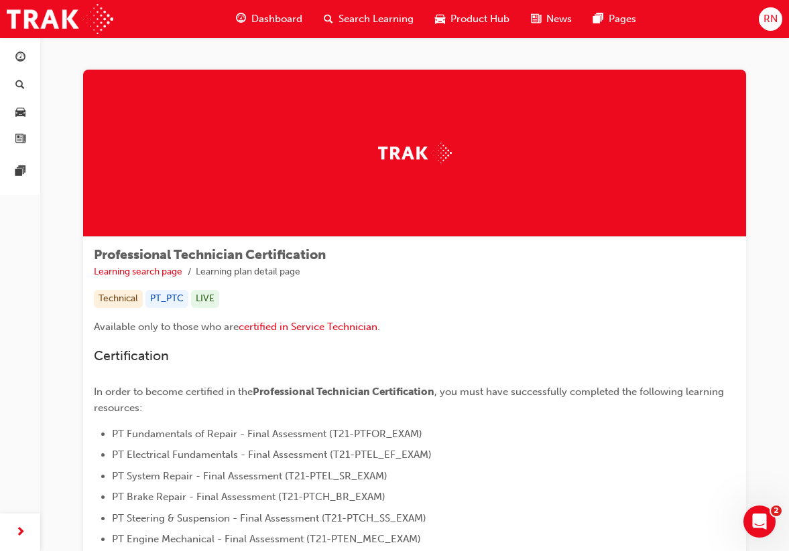
drag, startPoint x: 493, startPoint y: 12, endPoint x: 637, endPoint y: -47, distance: 155.0
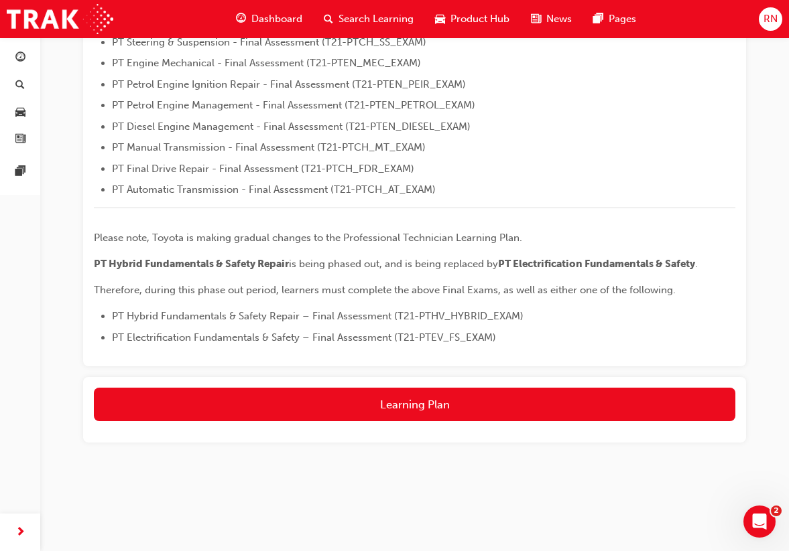
scroll to position [476, 0]
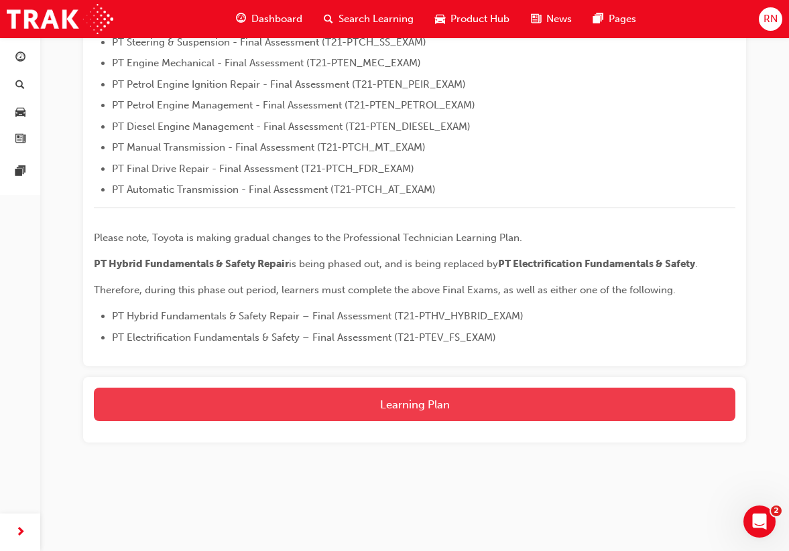
click at [387, 404] on button "Learning Plan" at bounding box center [414, 405] width 641 height 34
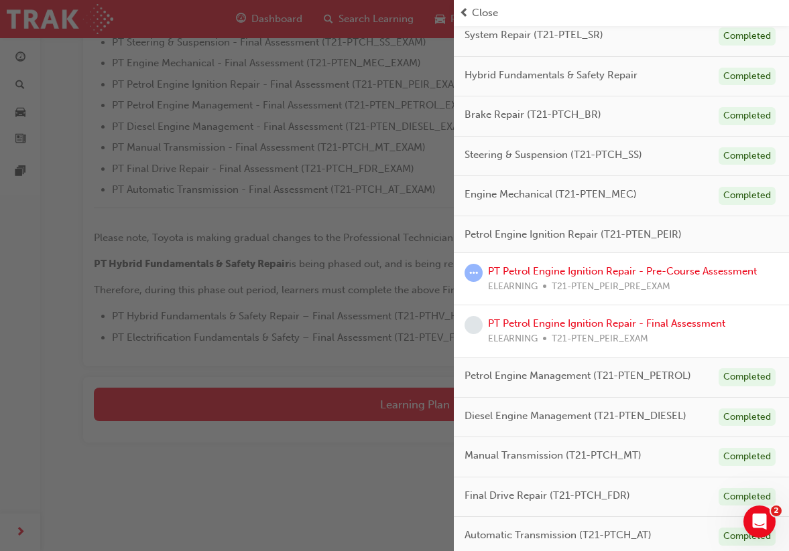
scroll to position [197, 0]
click at [590, 322] on link "PT Petrol Engine Ignition Repair - Final Assessment" at bounding box center [606, 324] width 237 height 12
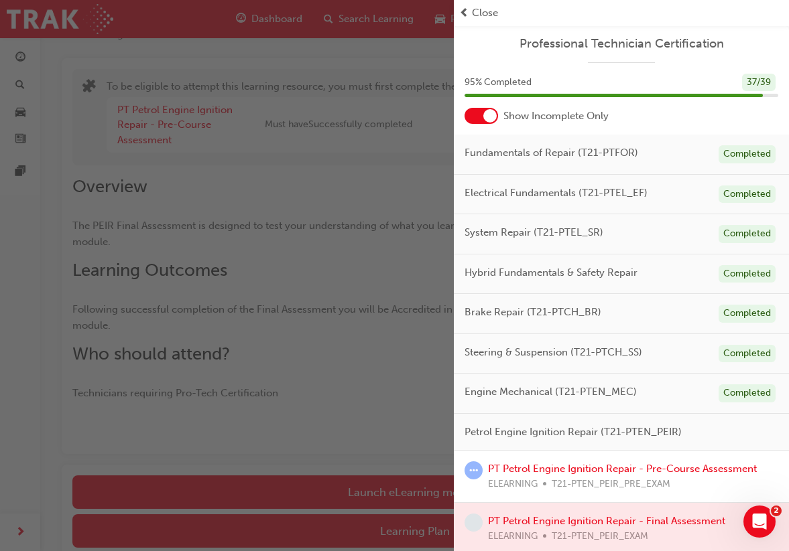
click at [381, 490] on div "button" at bounding box center [227, 275] width 454 height 551
click at [465, 11] on span "prev-icon" at bounding box center [464, 12] width 10 height 15
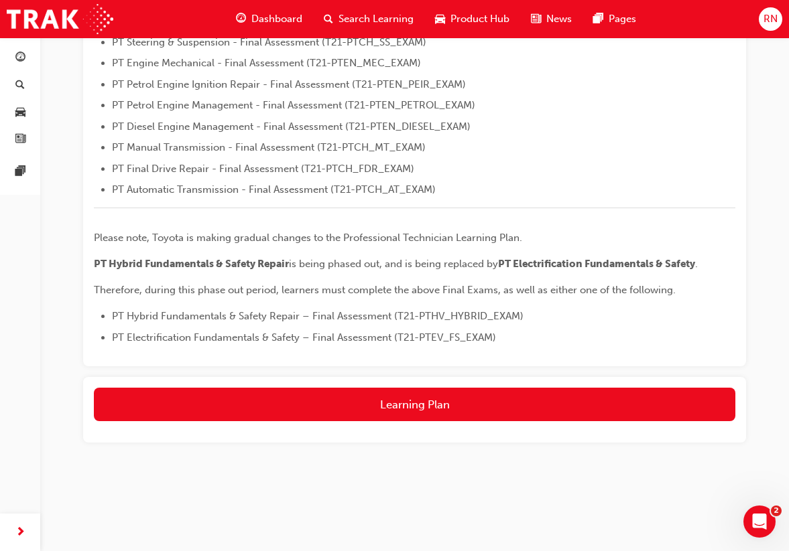
scroll to position [476, 0]
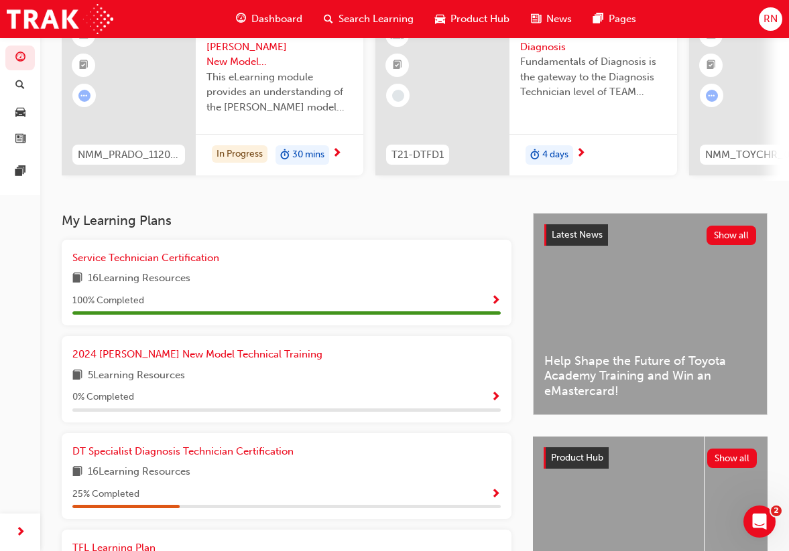
scroll to position [129, 0]
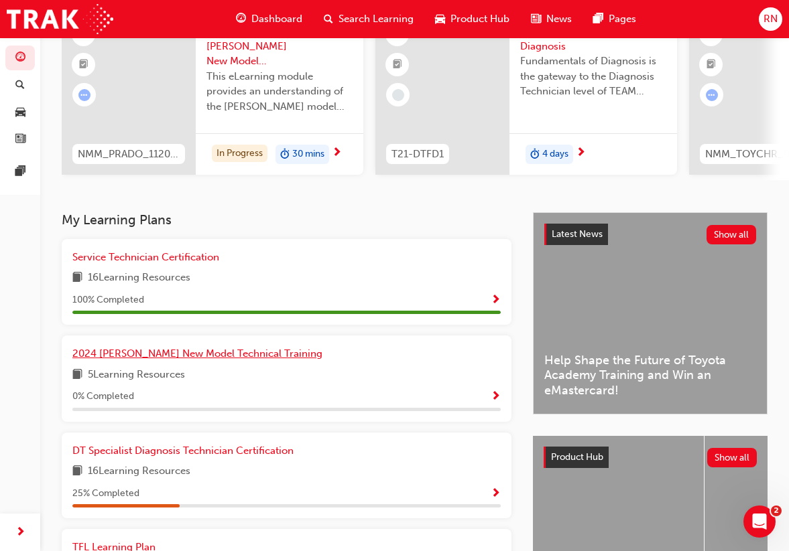
click at [213, 349] on span "2024 Prado New Model Technical Training" at bounding box center [197, 354] width 250 height 12
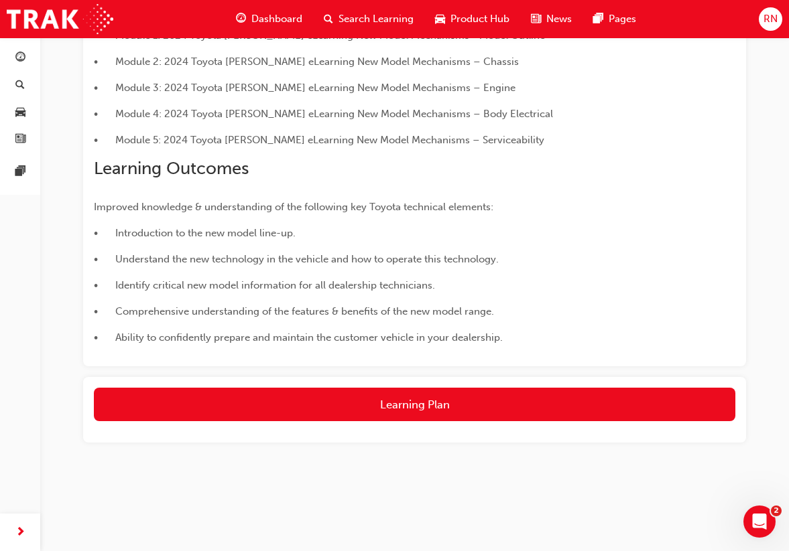
scroll to position [334, 0]
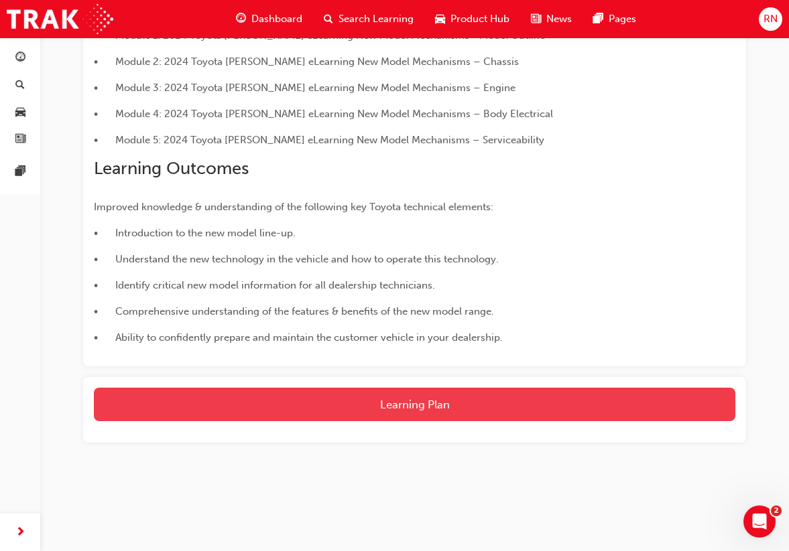
click at [285, 400] on button "Learning Plan" at bounding box center [414, 405] width 641 height 34
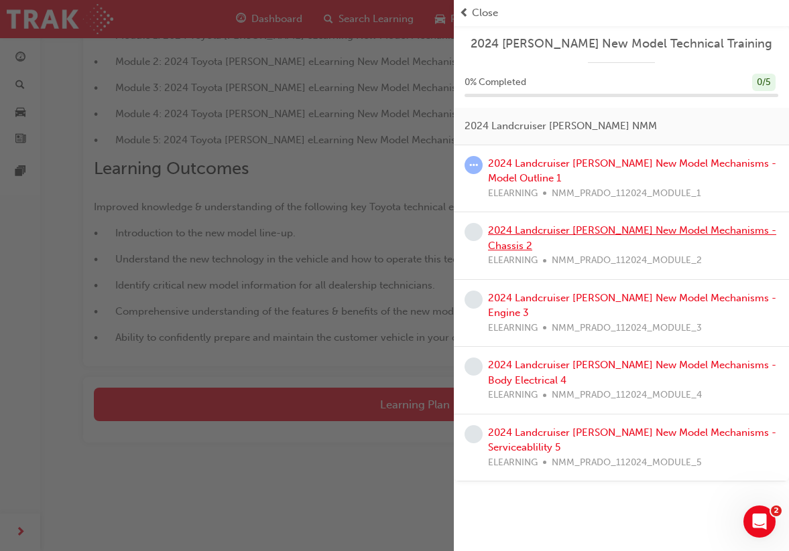
click at [552, 232] on link "2024 Landcruiser Prado New Model Mechanisms - Chassis 2" at bounding box center [632, 237] width 288 height 27
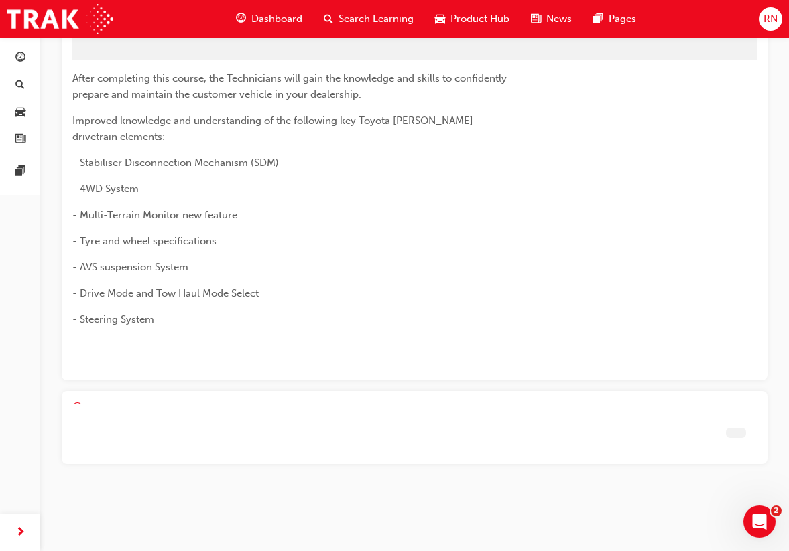
scroll to position [56, 0]
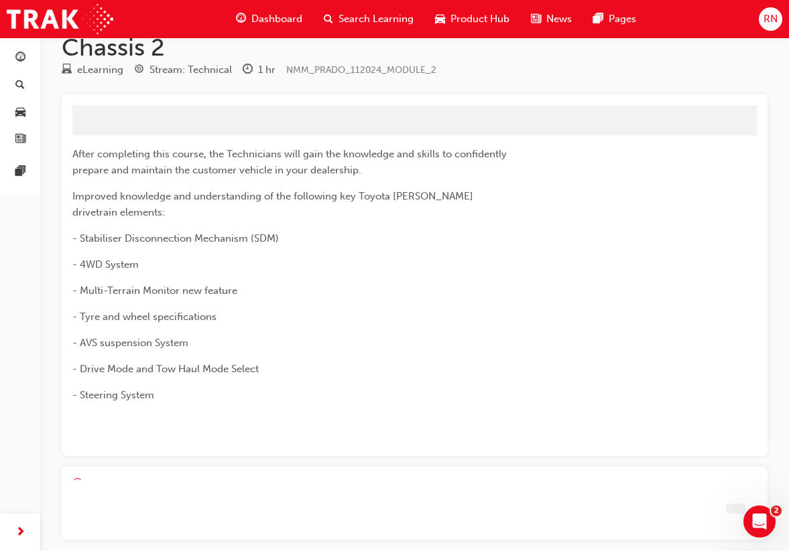
click at [552, 232] on div "2024 Landcruiser Prado New Model Mechanisms - Chassis 2 eLearning Stream: Techn…" at bounding box center [394, 285] width 789 height 683
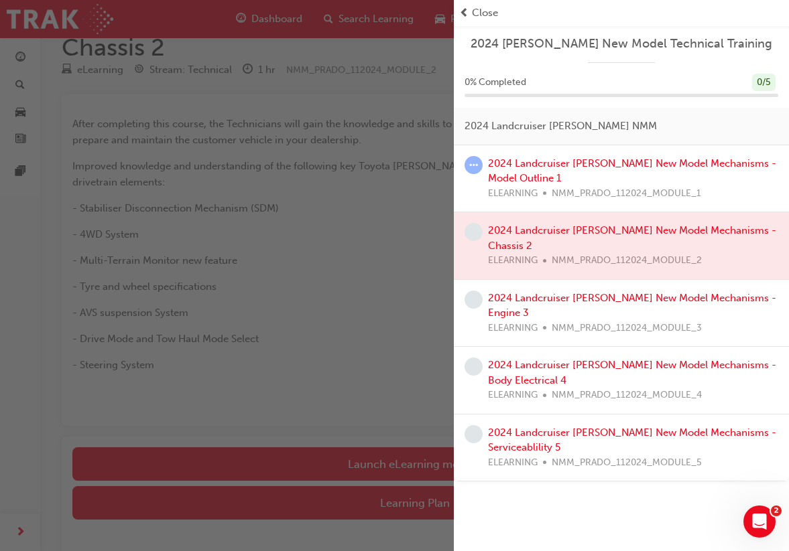
click at [474, 7] on span "Close" at bounding box center [485, 12] width 26 height 15
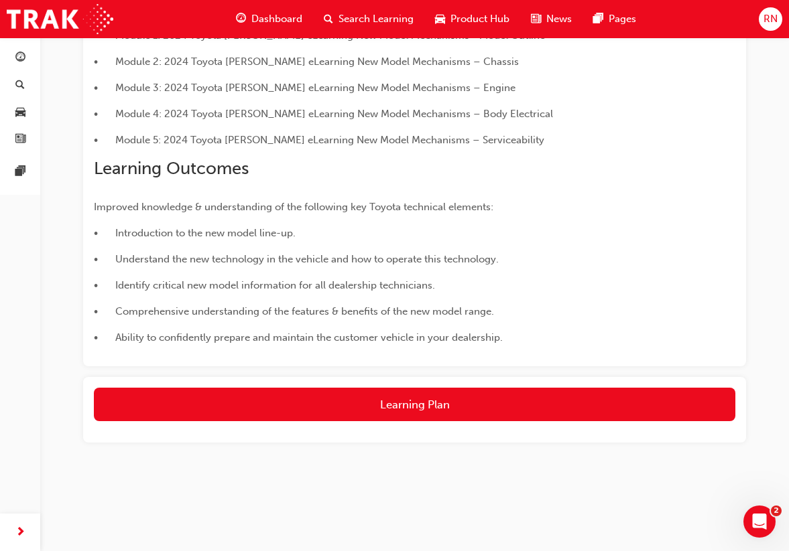
scroll to position [334, 0]
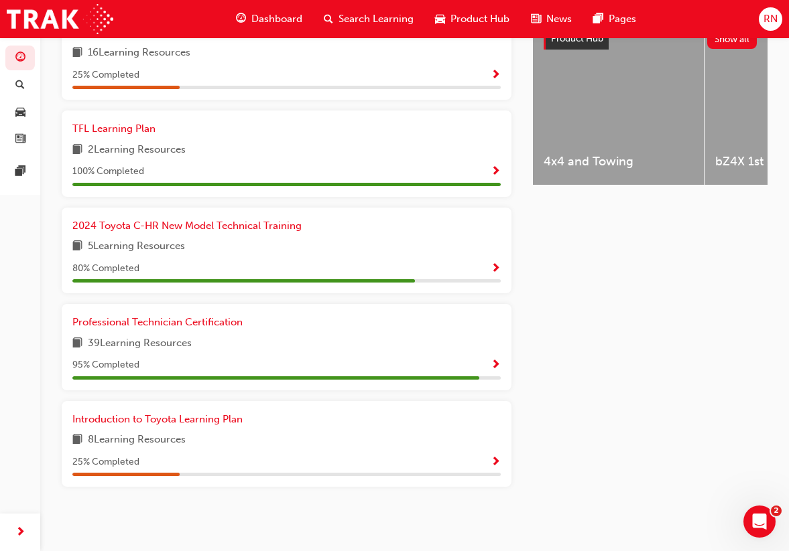
scroll to position [547, 0]
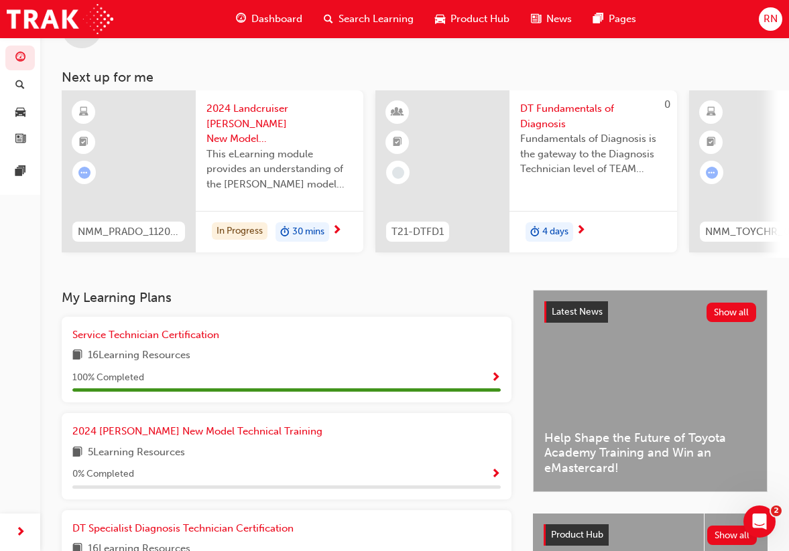
scroll to position [52, 0]
click at [770, 14] on span "RN" at bounding box center [770, 18] width 14 height 15
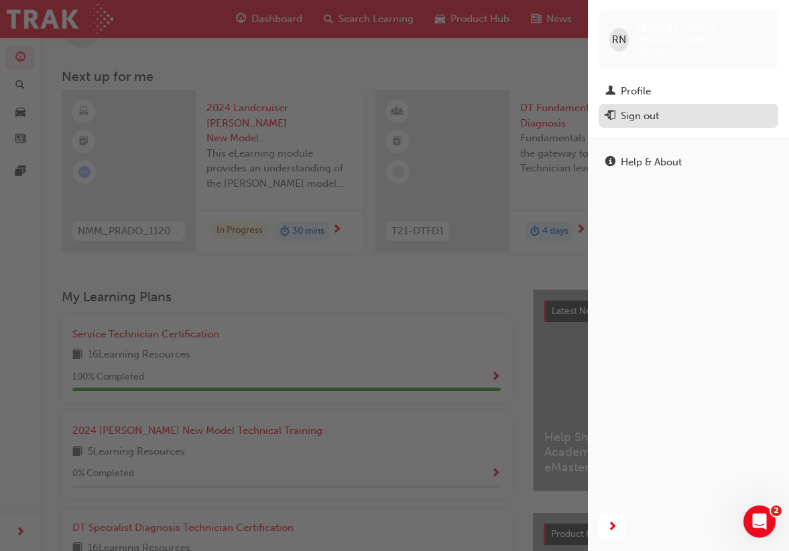
click at [685, 108] on div "Sign out" at bounding box center [688, 116] width 166 height 17
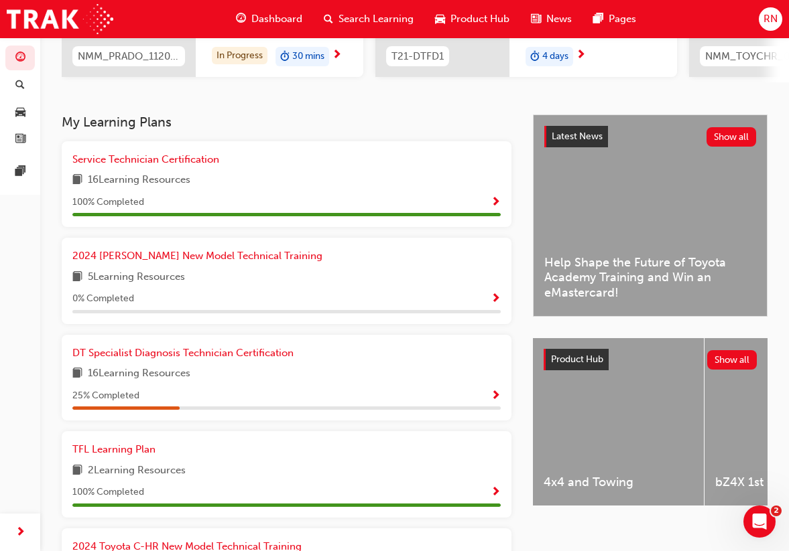
scroll to position [225, 0]
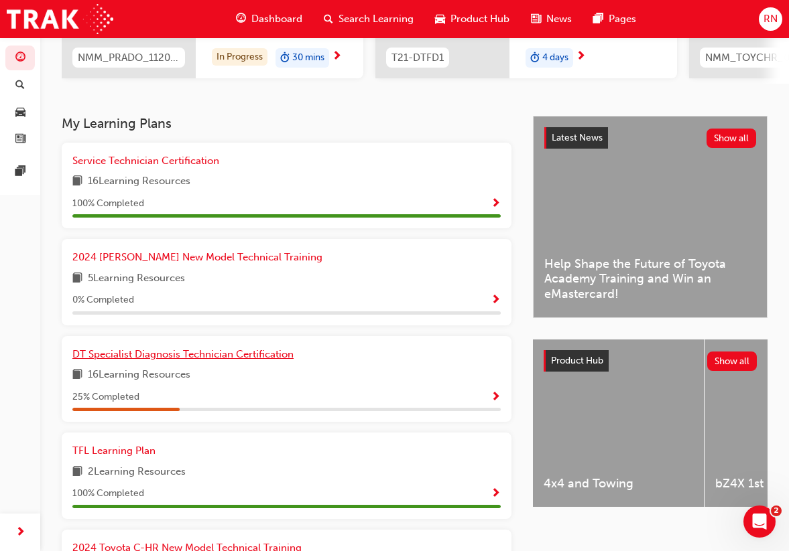
click at [202, 351] on span "DT Specialist Diagnosis Technician Certification" at bounding box center [182, 354] width 221 height 12
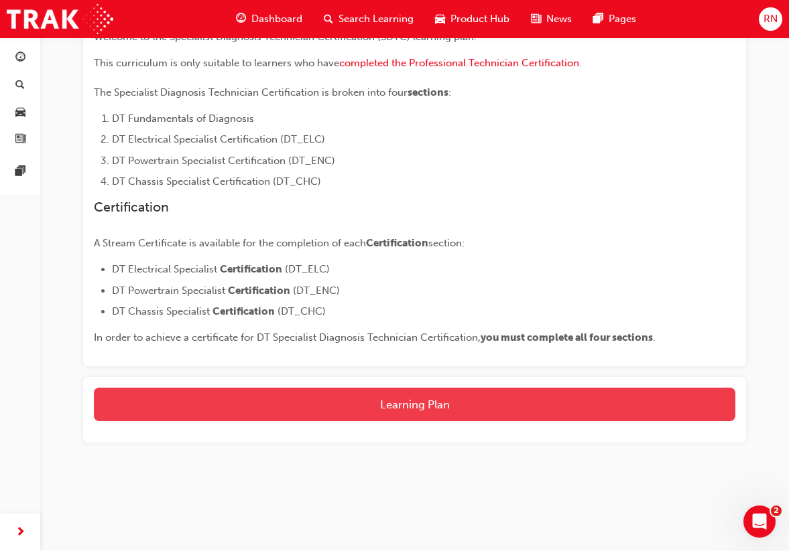
scroll to position [291, 0]
click at [393, 405] on button "Learning Plan" at bounding box center [414, 405] width 641 height 34
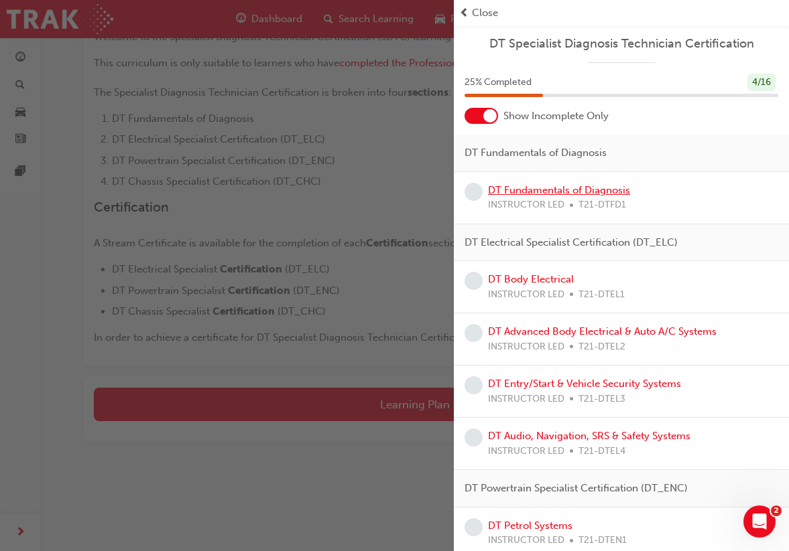
click at [529, 192] on link "DT Fundamentals of Diagnosis" at bounding box center [559, 190] width 142 height 12
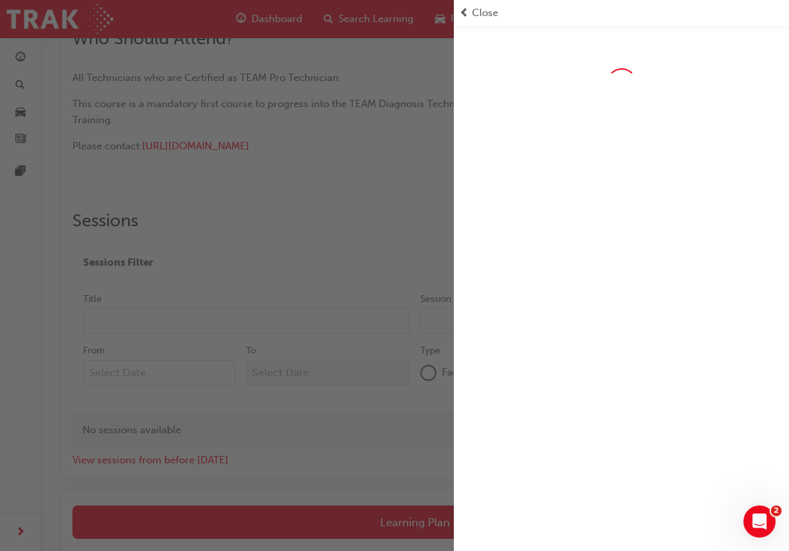
scroll to position [597, 0]
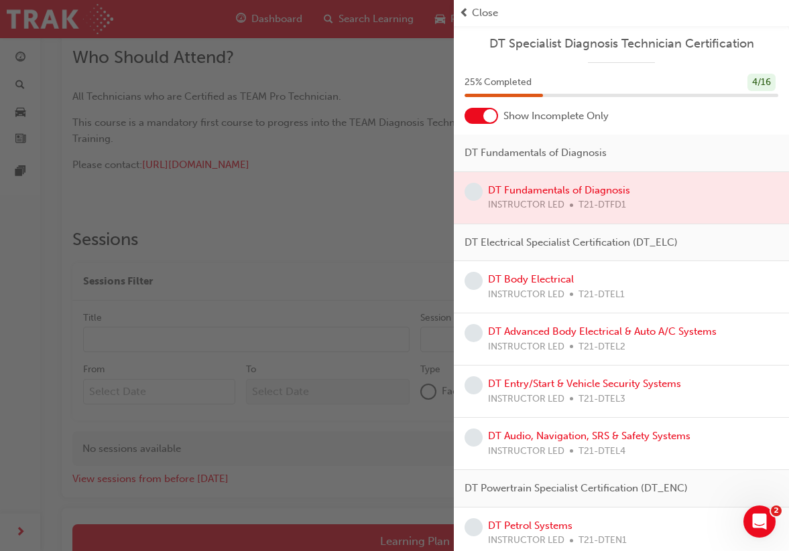
click at [529, 192] on div at bounding box center [621, 198] width 335 height 52
click at [465, 115] on div at bounding box center [481, 116] width 34 height 16
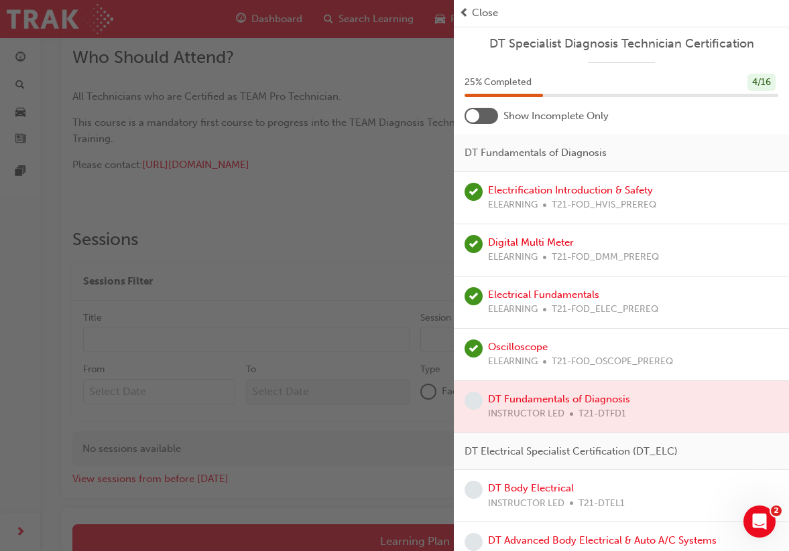
click at [488, 111] on div at bounding box center [481, 116] width 34 height 16
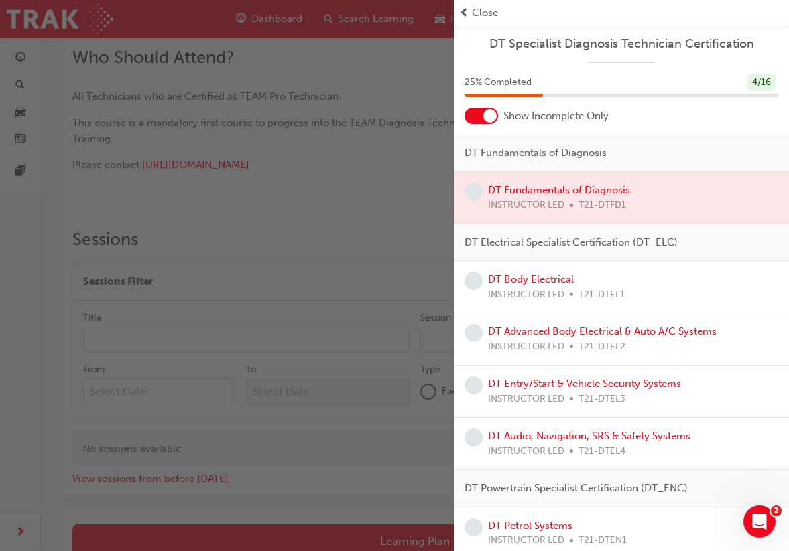
click at [559, 186] on div at bounding box center [621, 198] width 335 height 52
click at [375, 241] on div "button" at bounding box center [227, 275] width 454 height 551
click at [473, 11] on span "Close" at bounding box center [485, 12] width 26 height 15
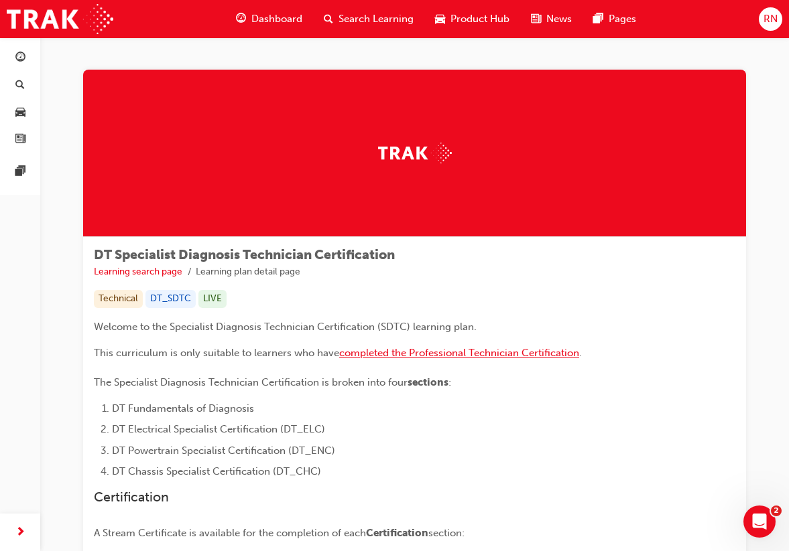
click at [542, 355] on span "completed the Professional Technician Certification" at bounding box center [459, 353] width 240 height 12
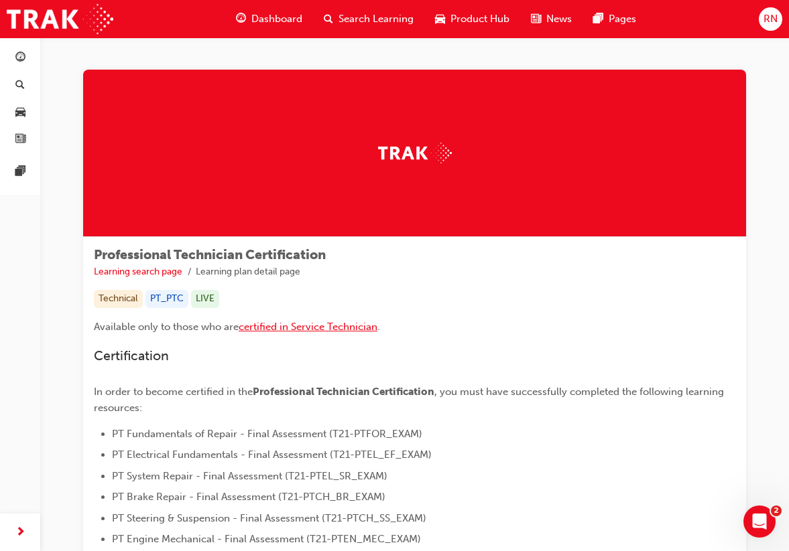
click at [363, 326] on span "certified in Service Technician" at bounding box center [308, 327] width 139 height 12
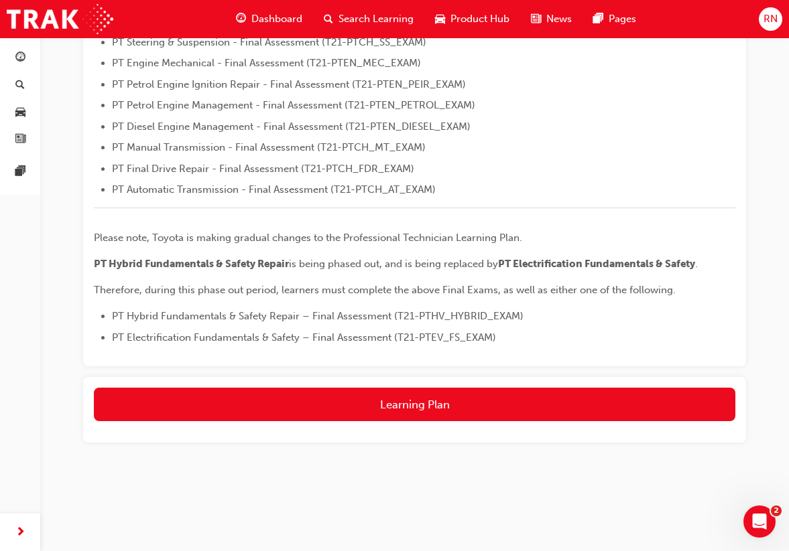
scroll to position [476, 0]
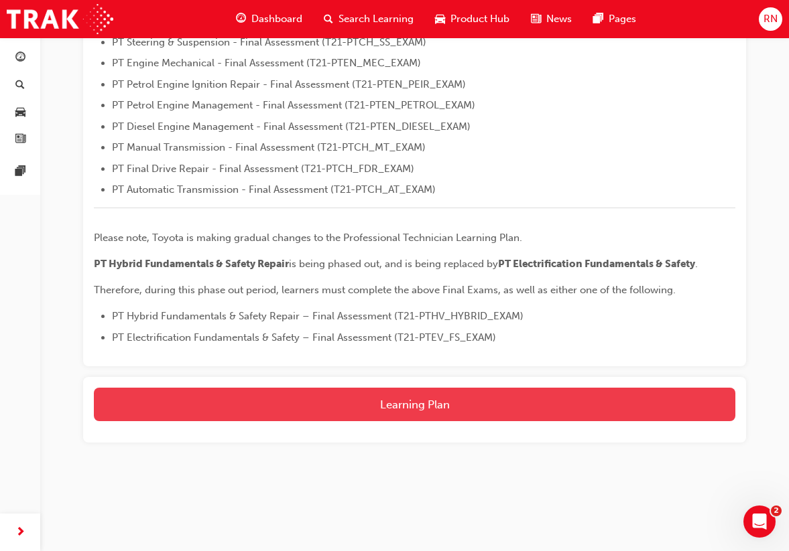
click at [376, 394] on button "Learning Plan" at bounding box center [414, 405] width 641 height 34
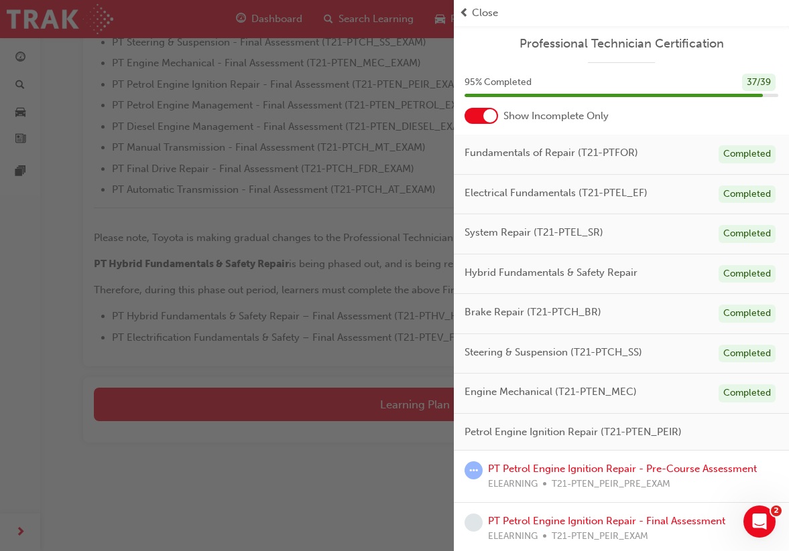
click at [472, 472] on span "learningRecordVerb_ATTEMPT-icon" at bounding box center [473, 471] width 18 height 18
click at [472, 465] on span "learningRecordVerb_ATTEMPT-icon" at bounding box center [473, 471] width 18 height 18
click at [497, 463] on link "PT Petrol Engine Ignition Repair - Pre-Course Assessment" at bounding box center [622, 469] width 269 height 12
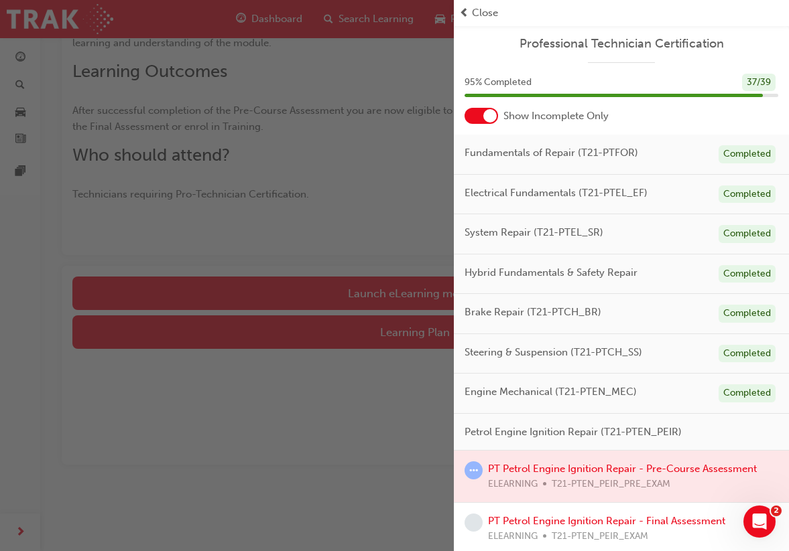
scroll to position [214, 0]
click at [312, 444] on div "button" at bounding box center [227, 275] width 454 height 551
click at [464, 11] on span "prev-icon" at bounding box center [464, 12] width 10 height 15
click at [482, 11] on span "Close" at bounding box center [485, 12] width 26 height 15
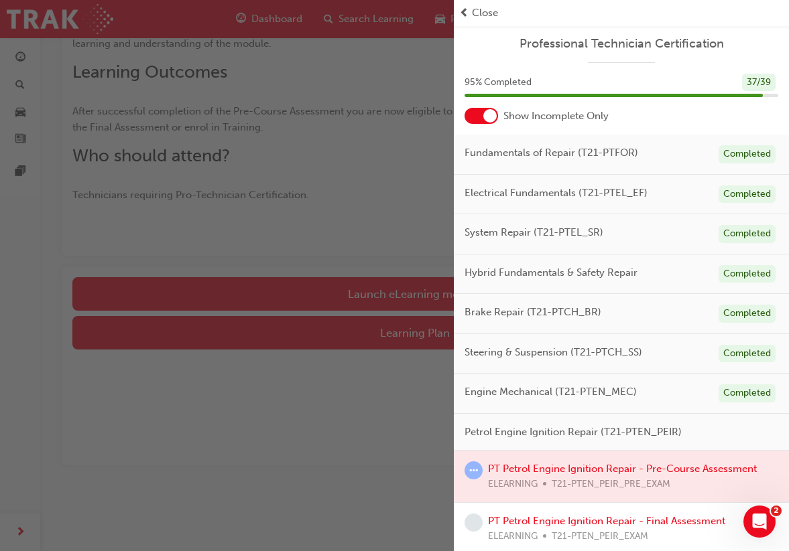
click at [482, 11] on span "Close" at bounding box center [485, 12] width 26 height 15
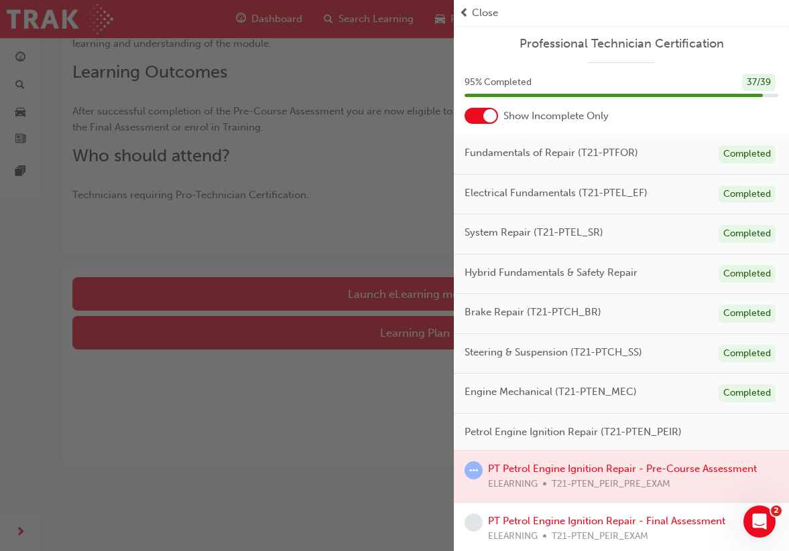
click at [482, 11] on span "Close" at bounding box center [485, 12] width 26 height 15
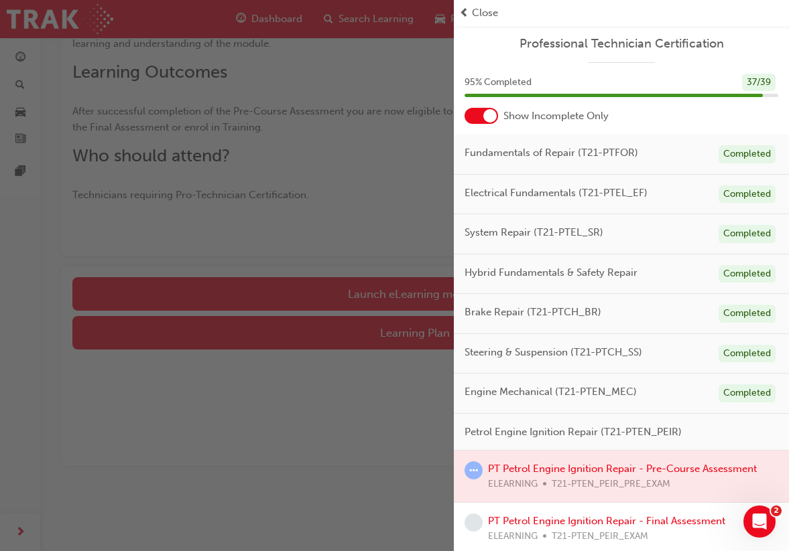
click at [482, 11] on span "Close" at bounding box center [485, 12] width 26 height 15
click at [519, 520] on link "PT Petrol Engine Ignition Repair - Final Assessment" at bounding box center [606, 521] width 237 height 12
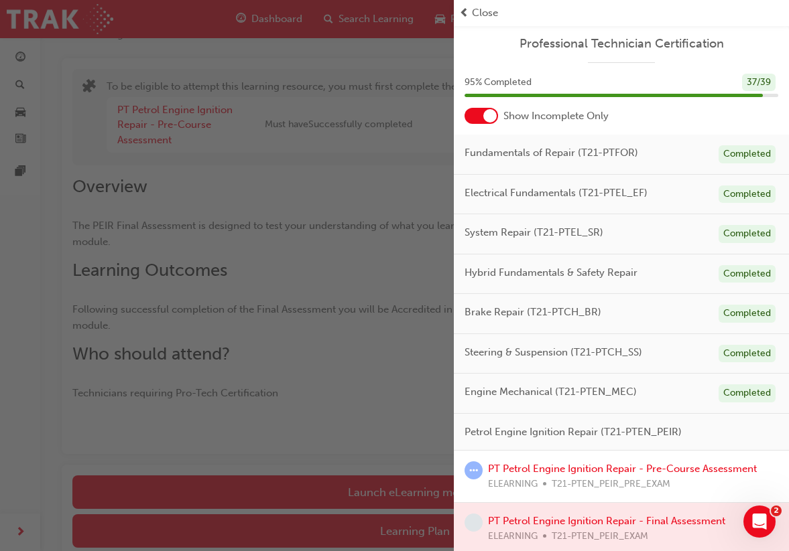
scroll to position [214, 0]
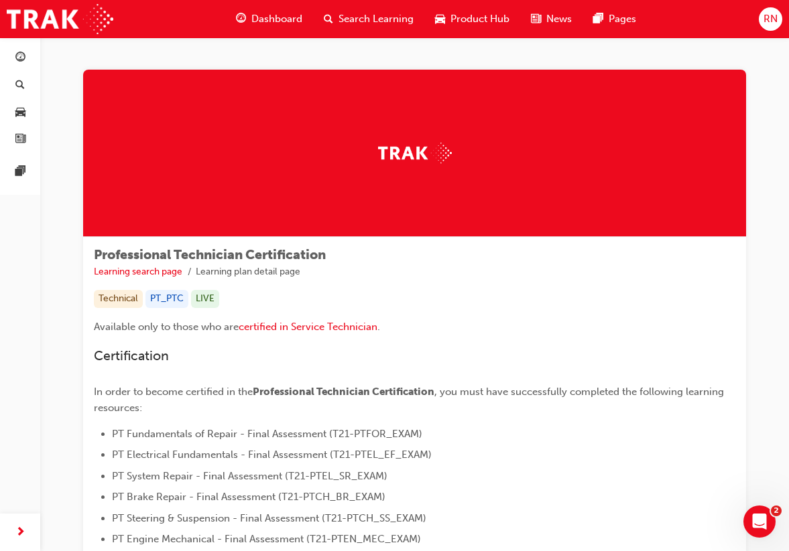
click at [777, 64] on div "Professional Technician Certification Learning search page Learning plan detail…" at bounding box center [414, 516] width 748 height 957
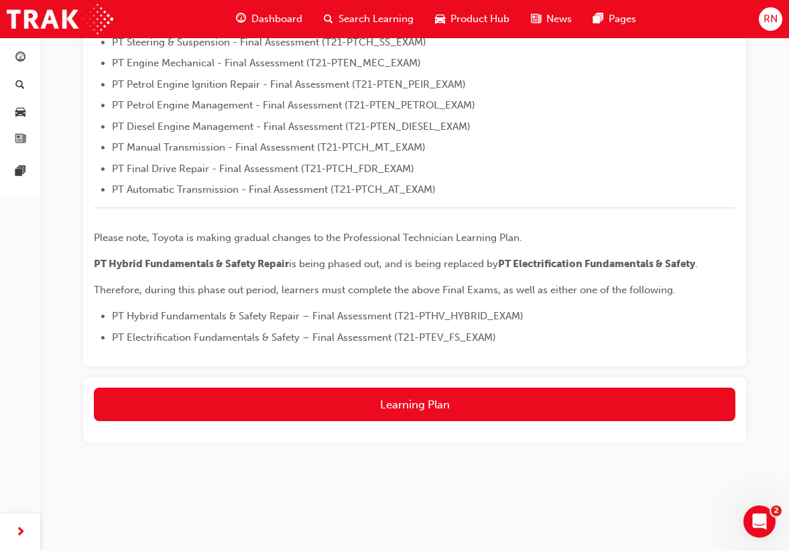
scroll to position [476, 0]
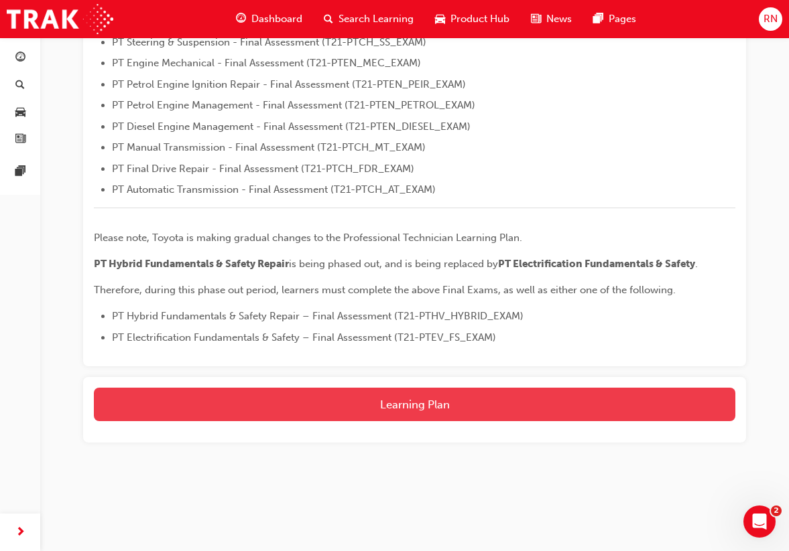
click at [422, 405] on button "Learning Plan" at bounding box center [414, 405] width 641 height 34
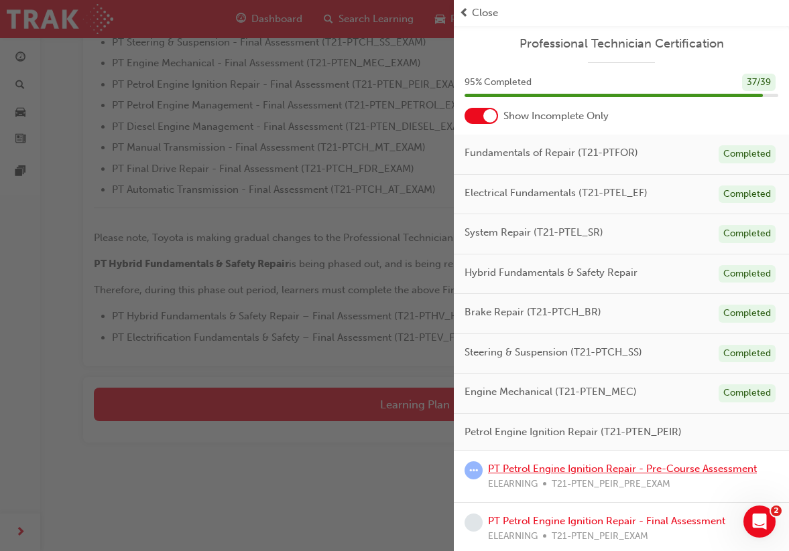
click at [574, 463] on link "PT Petrol Engine Ignition Repair - Pre-Course Assessment" at bounding box center [622, 469] width 269 height 12
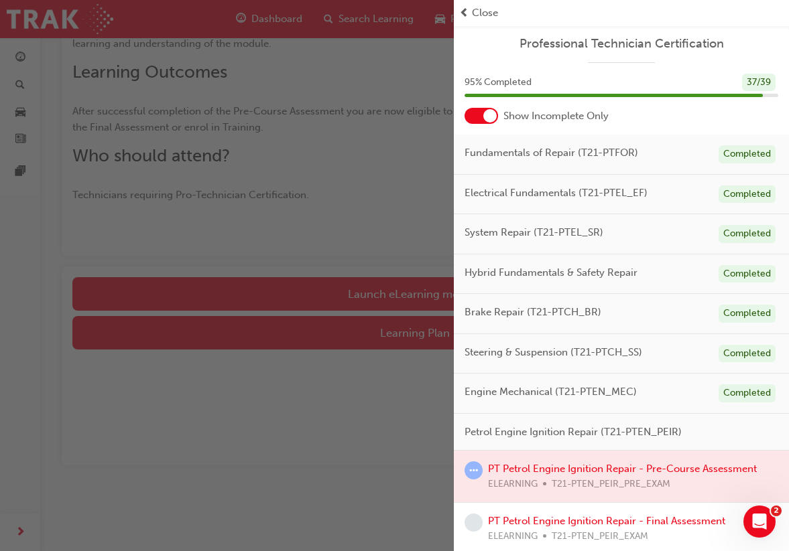
click at [417, 242] on div "button" at bounding box center [227, 275] width 454 height 551
click at [491, 15] on span "Close" at bounding box center [485, 12] width 26 height 15
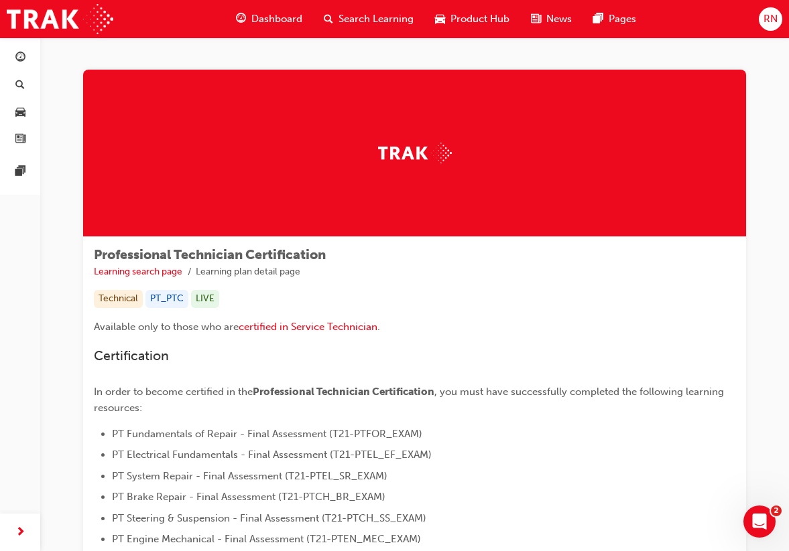
click at [770, 20] on span "RN" at bounding box center [770, 18] width 14 height 15
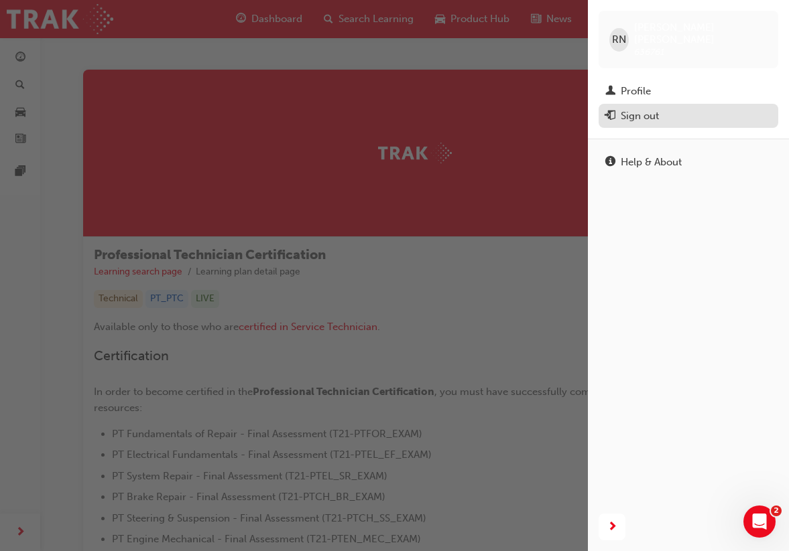
click at [668, 108] on div "Sign out" at bounding box center [688, 116] width 166 height 17
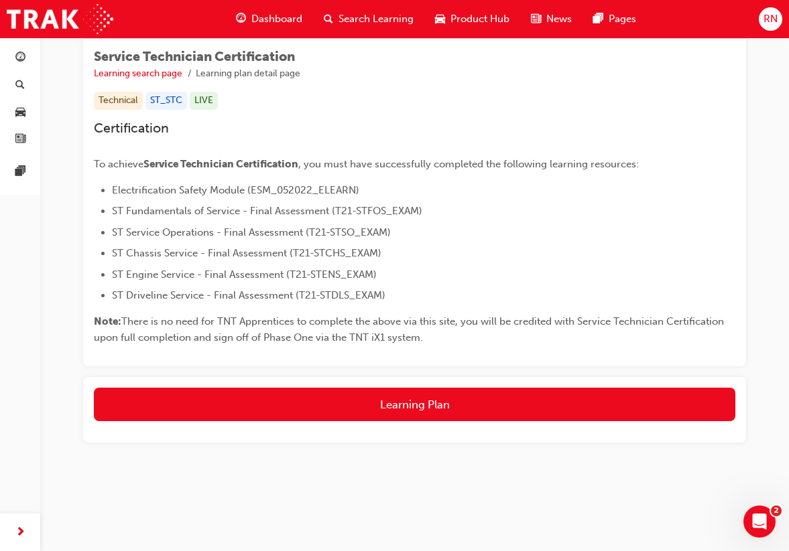
scroll to position [199, 0]
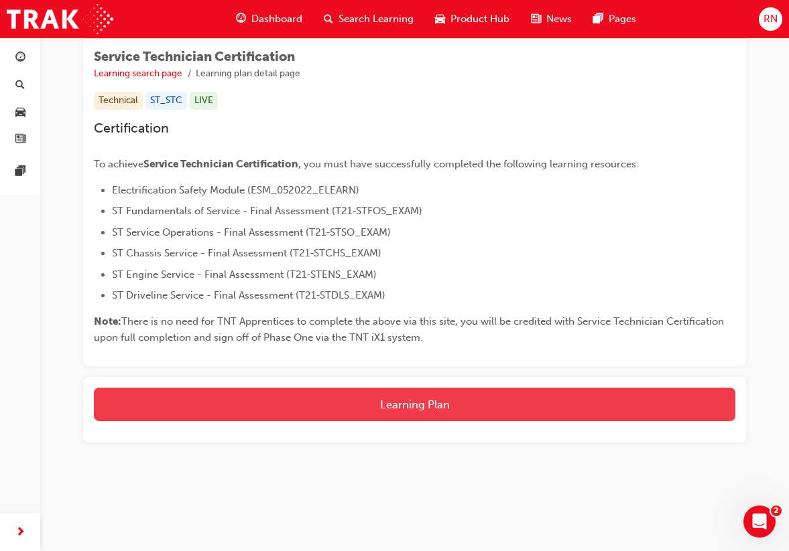
click at [383, 403] on button "Learning Plan" at bounding box center [414, 405] width 641 height 34
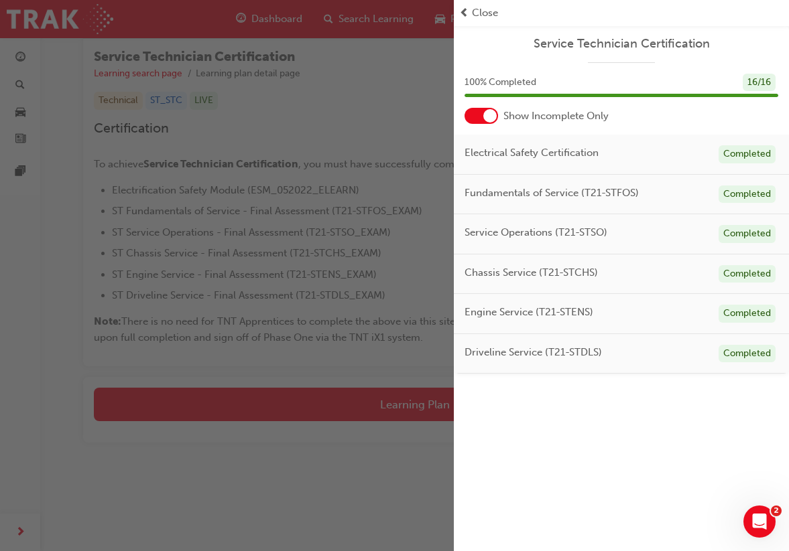
click at [514, 152] on span "Electrical Safety Certification" at bounding box center [531, 152] width 134 height 15
click at [469, 115] on div at bounding box center [481, 116] width 34 height 16
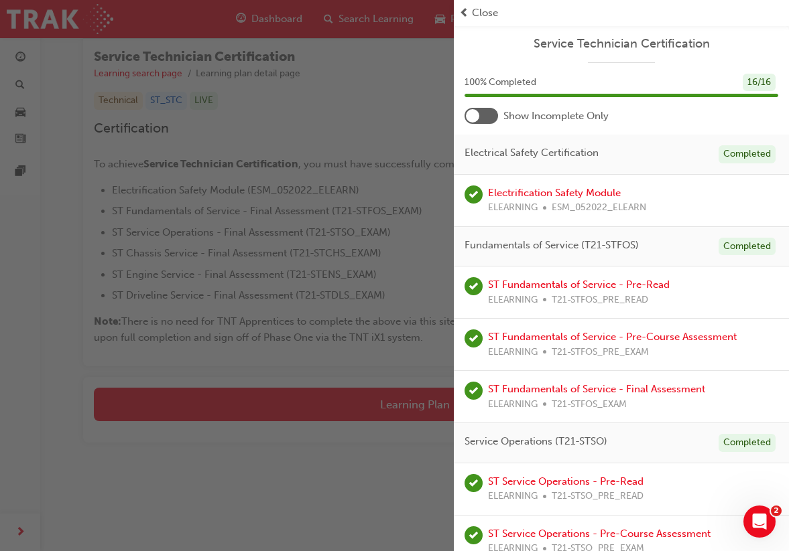
click at [490, 112] on div at bounding box center [481, 116] width 34 height 16
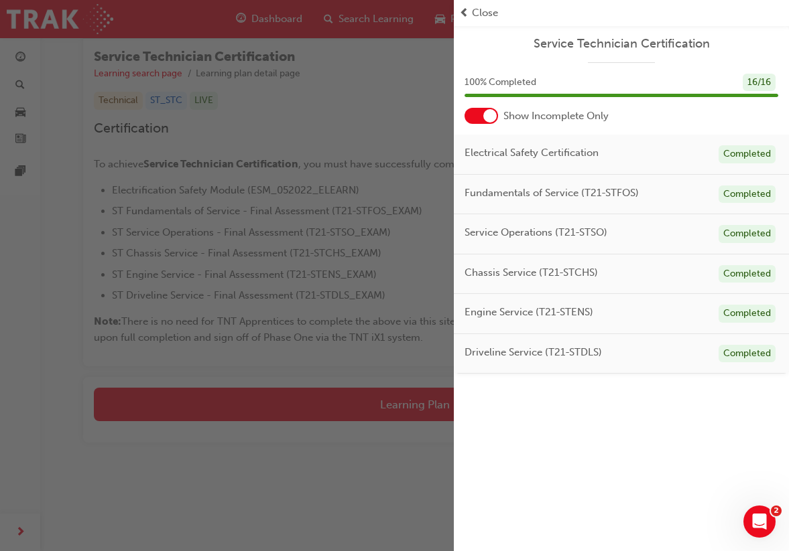
click at [393, 393] on div "button" at bounding box center [227, 275] width 454 height 551
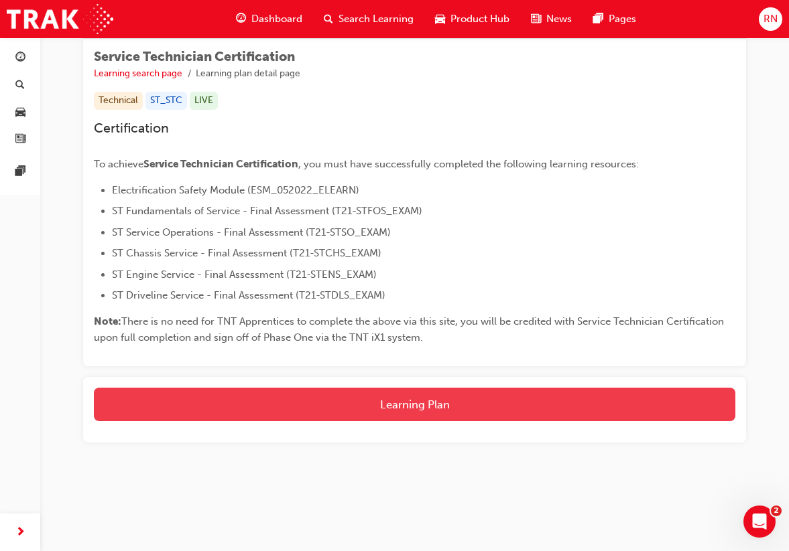
click at [397, 403] on button "Learning Plan" at bounding box center [414, 405] width 641 height 34
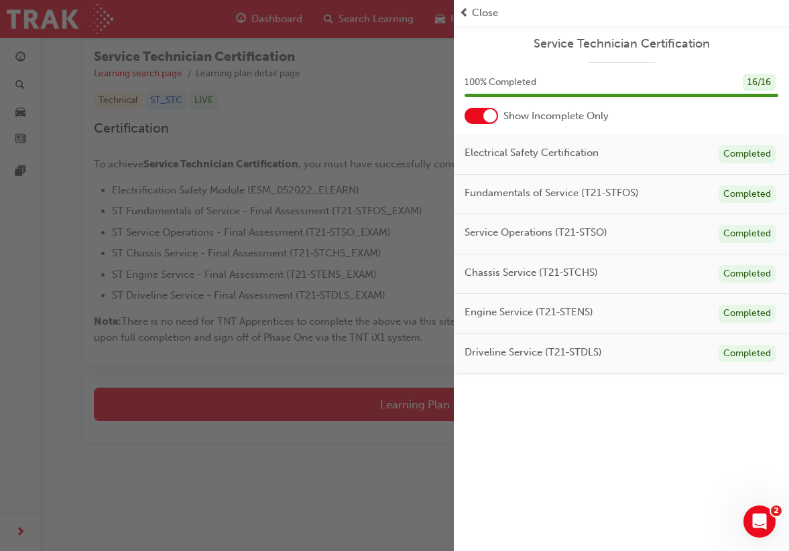
click at [468, 13] on span "prev-icon" at bounding box center [464, 12] width 10 height 15
